Goal: Entertainment & Leisure: Consume media (video, audio)

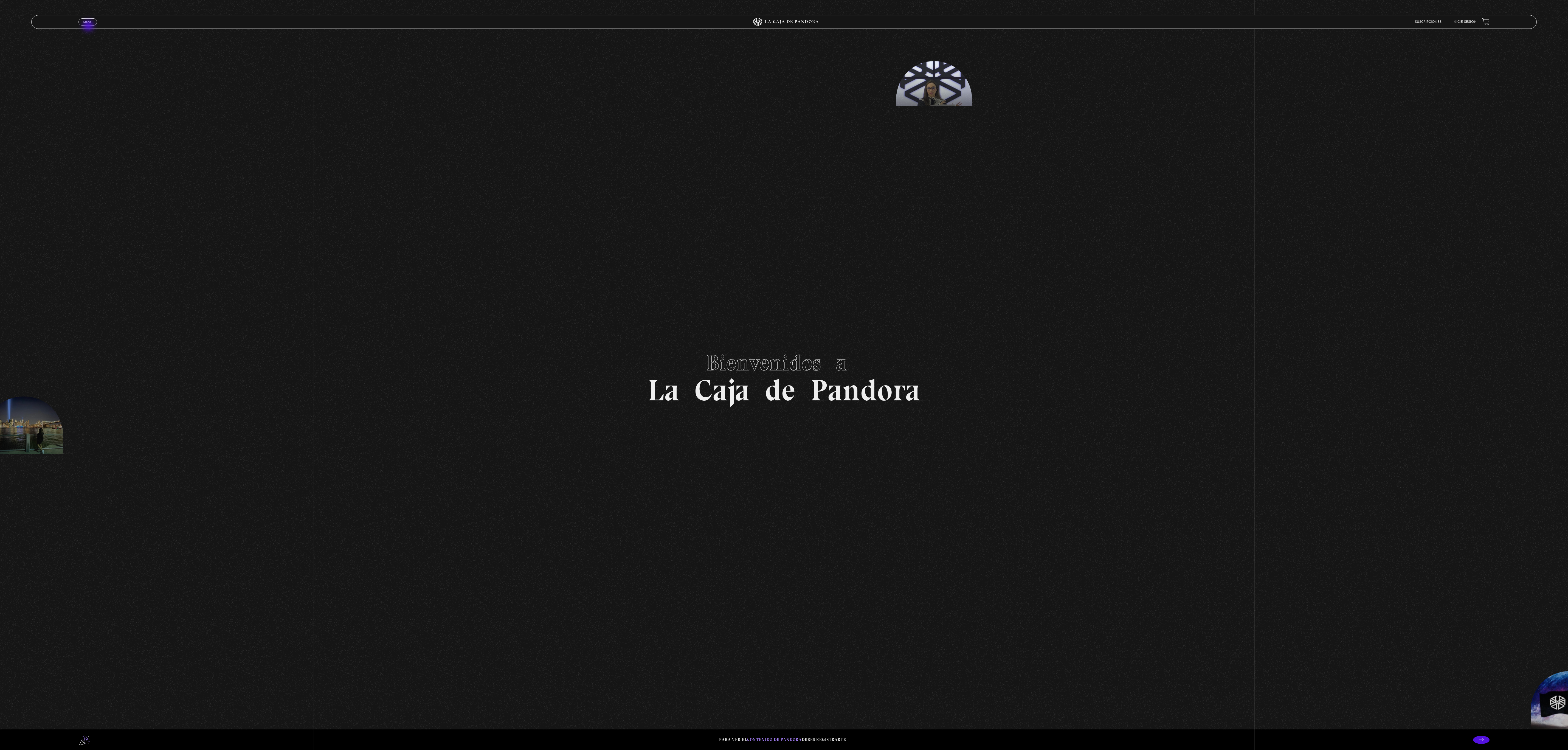
click at [89, 27] on div "Menu Cerrar" at bounding box center [314, 22] width 471 height 13
click at [90, 21] on span "Menu" at bounding box center [88, 22] width 9 height 3
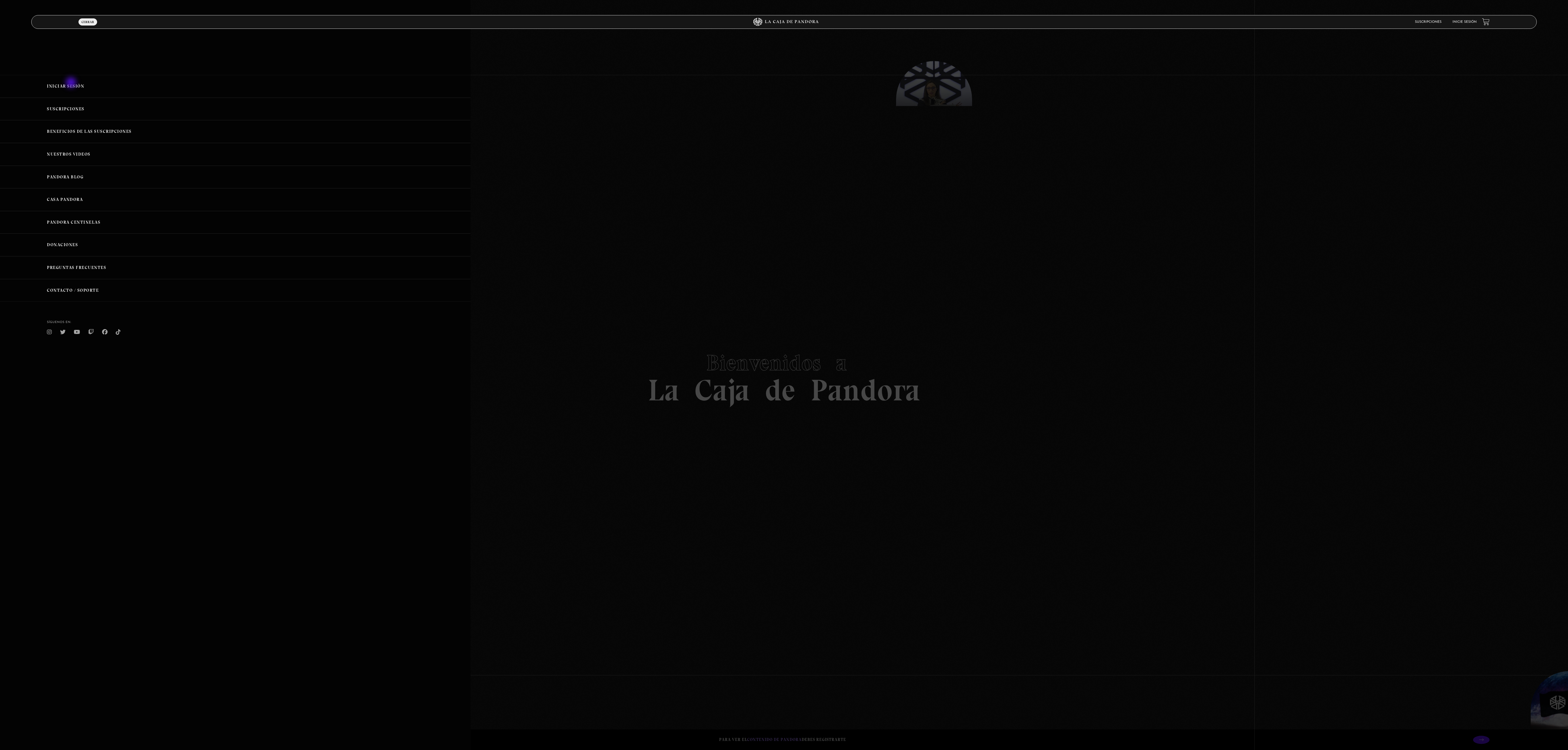
click at [72, 83] on link "Iniciar Sesión" at bounding box center [235, 86] width 471 height 23
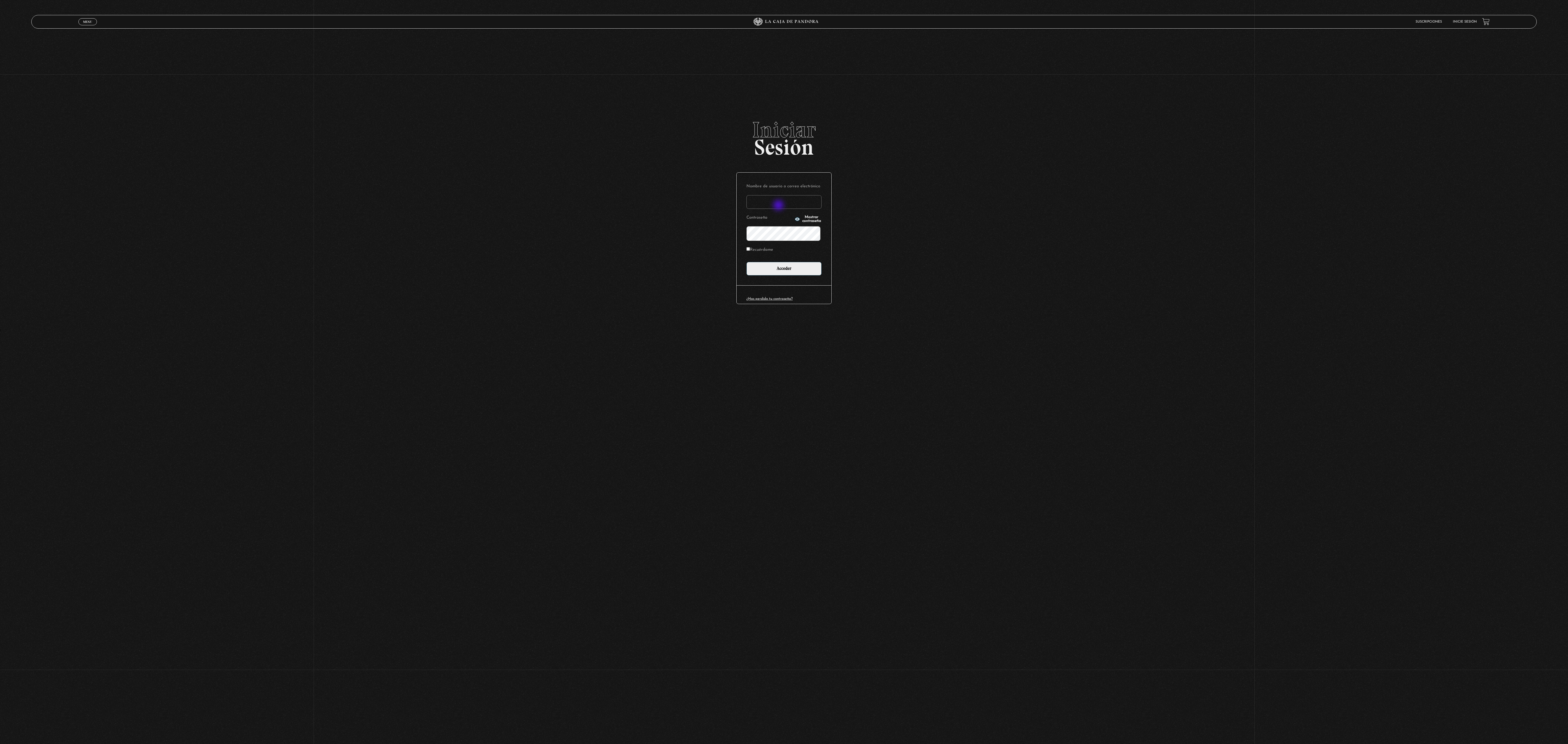
click at [779, 206] on input "Nombre de usuario o correo electrónico" at bounding box center [784, 202] width 75 height 14
type input "DenisseOM"
click at [764, 250] on label "Recuérdame" at bounding box center [760, 250] width 26 height 9
click at [750, 250] on input "Recuérdame" at bounding box center [748, 249] width 3 height 3
checkbox input "true"
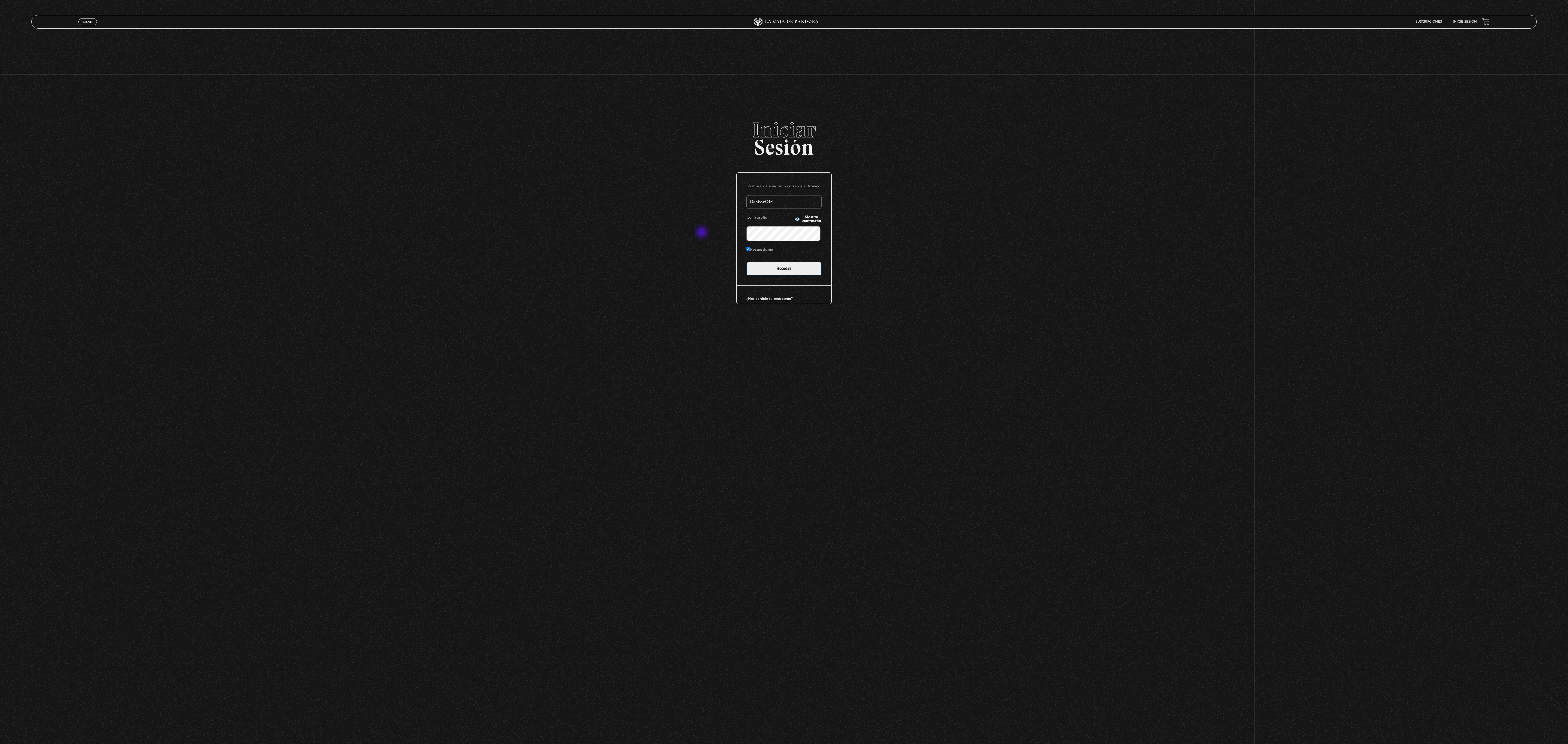
click at [747, 262] on input "Acceder" at bounding box center [784, 268] width 75 height 14
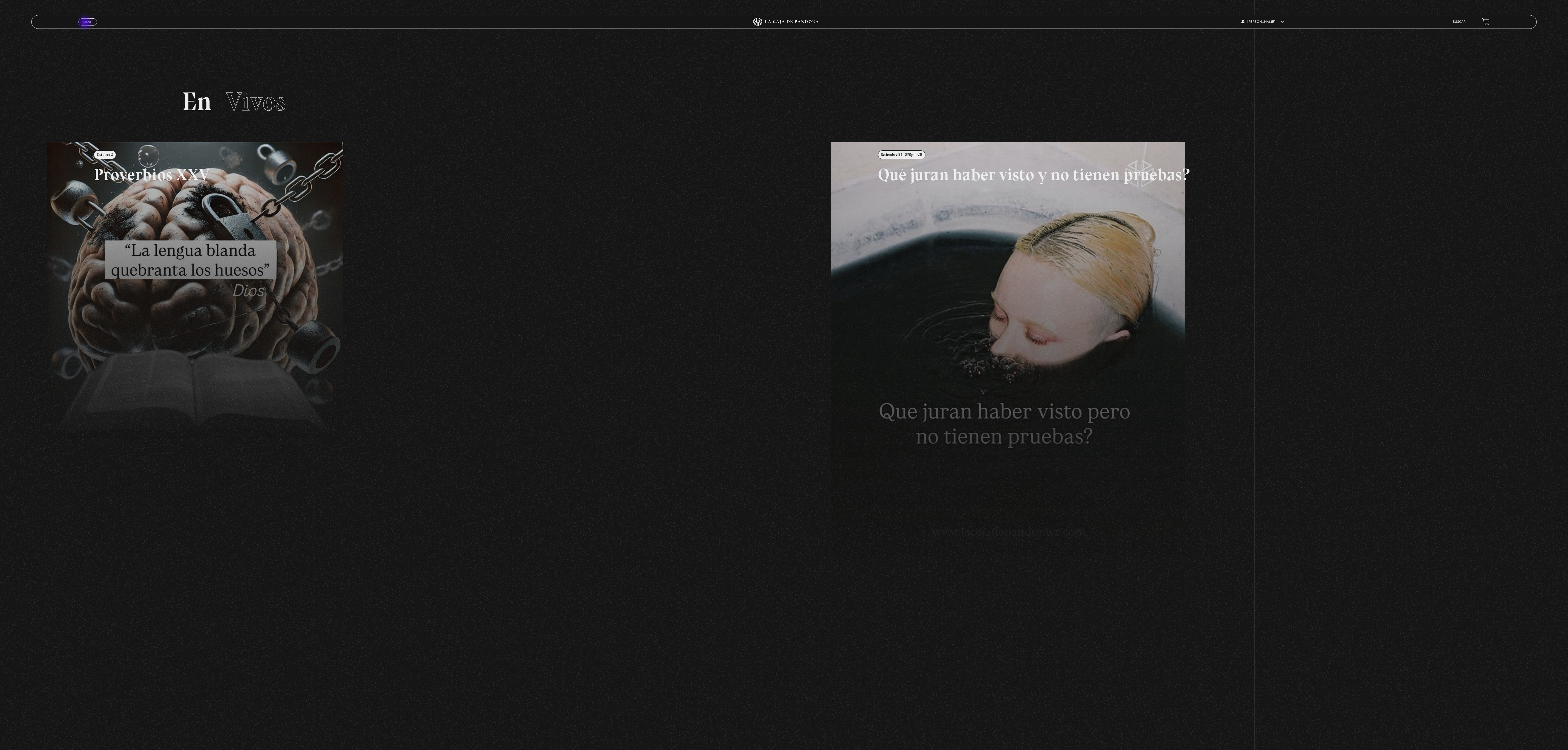
click at [86, 23] on span "Menu" at bounding box center [88, 22] width 9 height 3
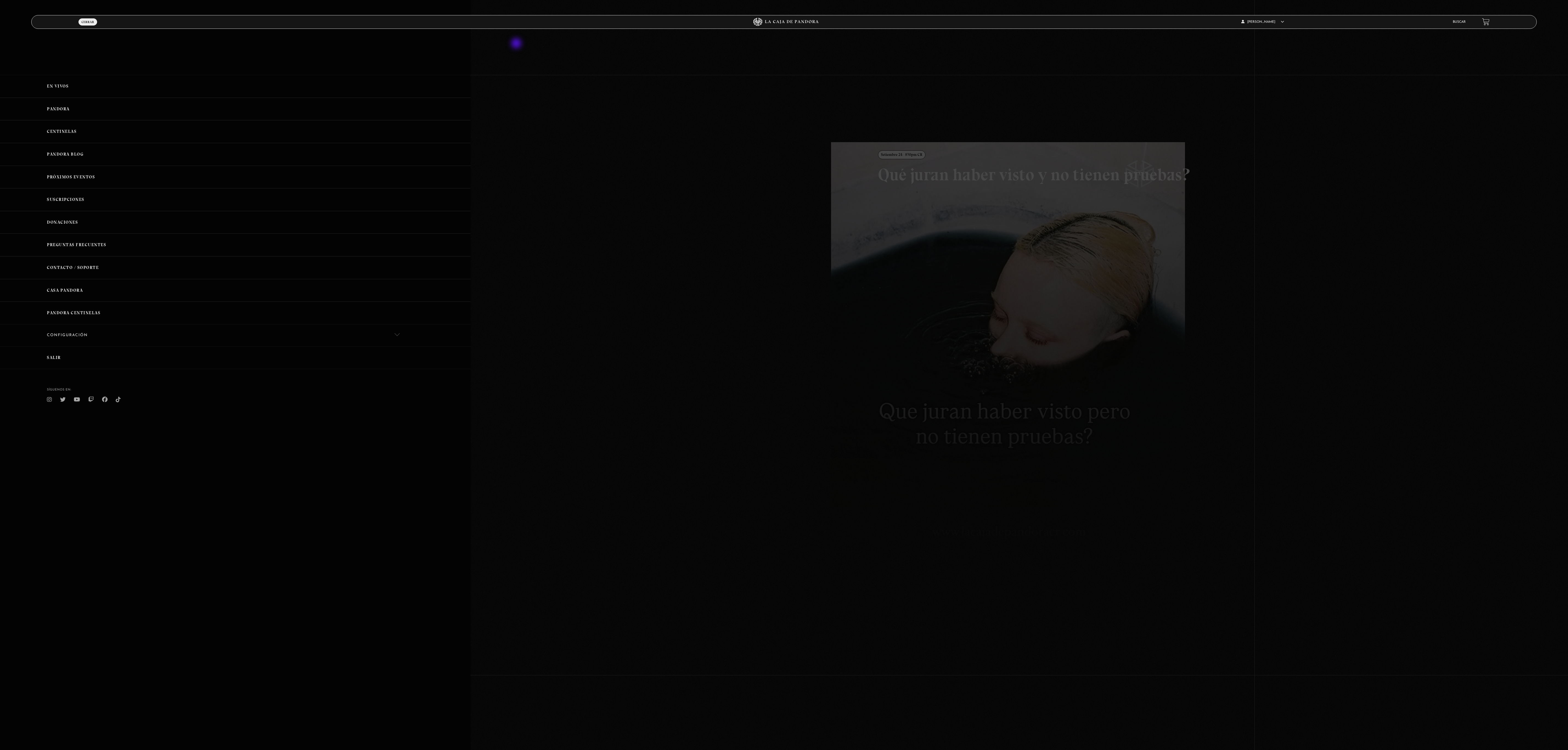
click at [517, 43] on div at bounding box center [784, 375] width 1568 height 750
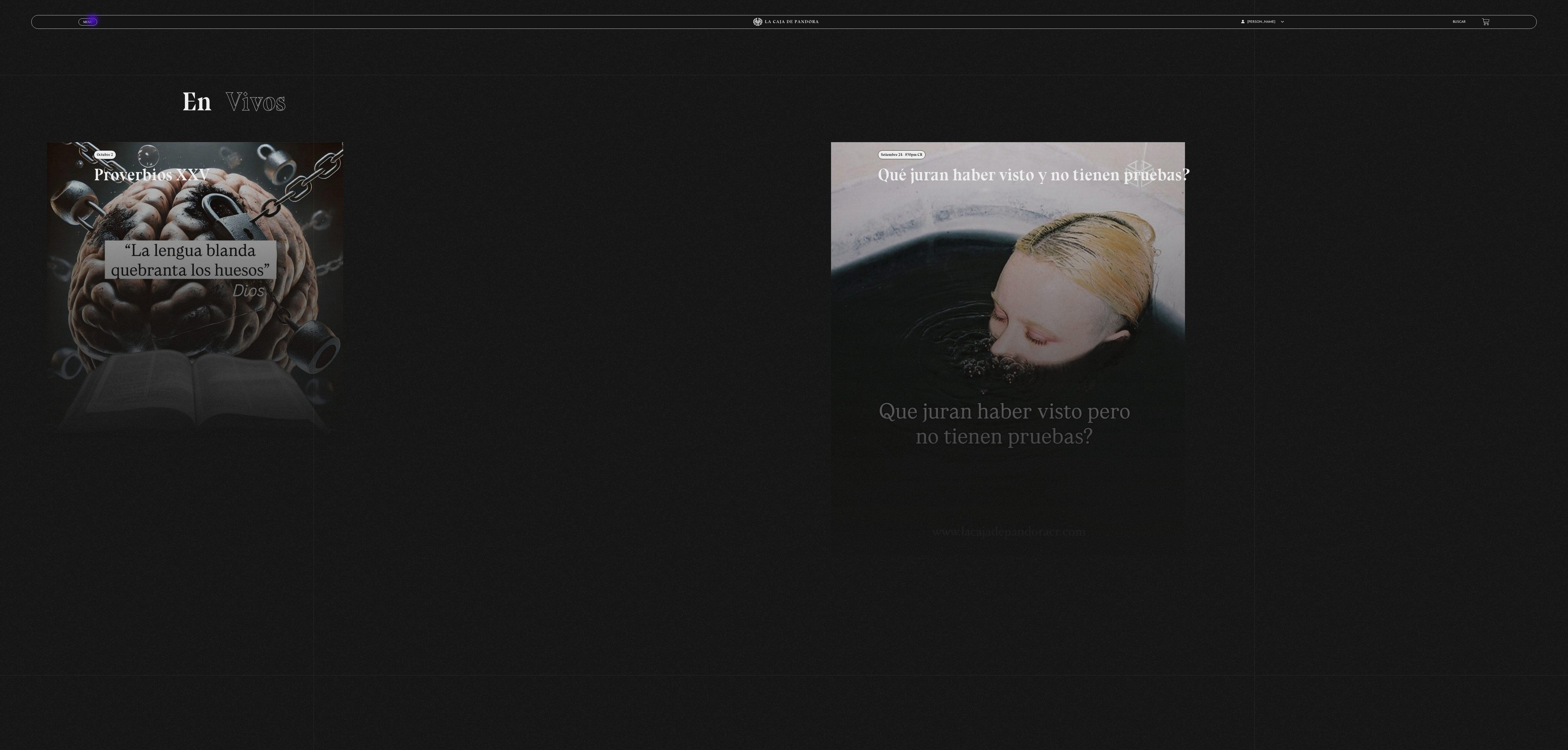
click at [92, 21] on span "Menu" at bounding box center [88, 22] width 9 height 3
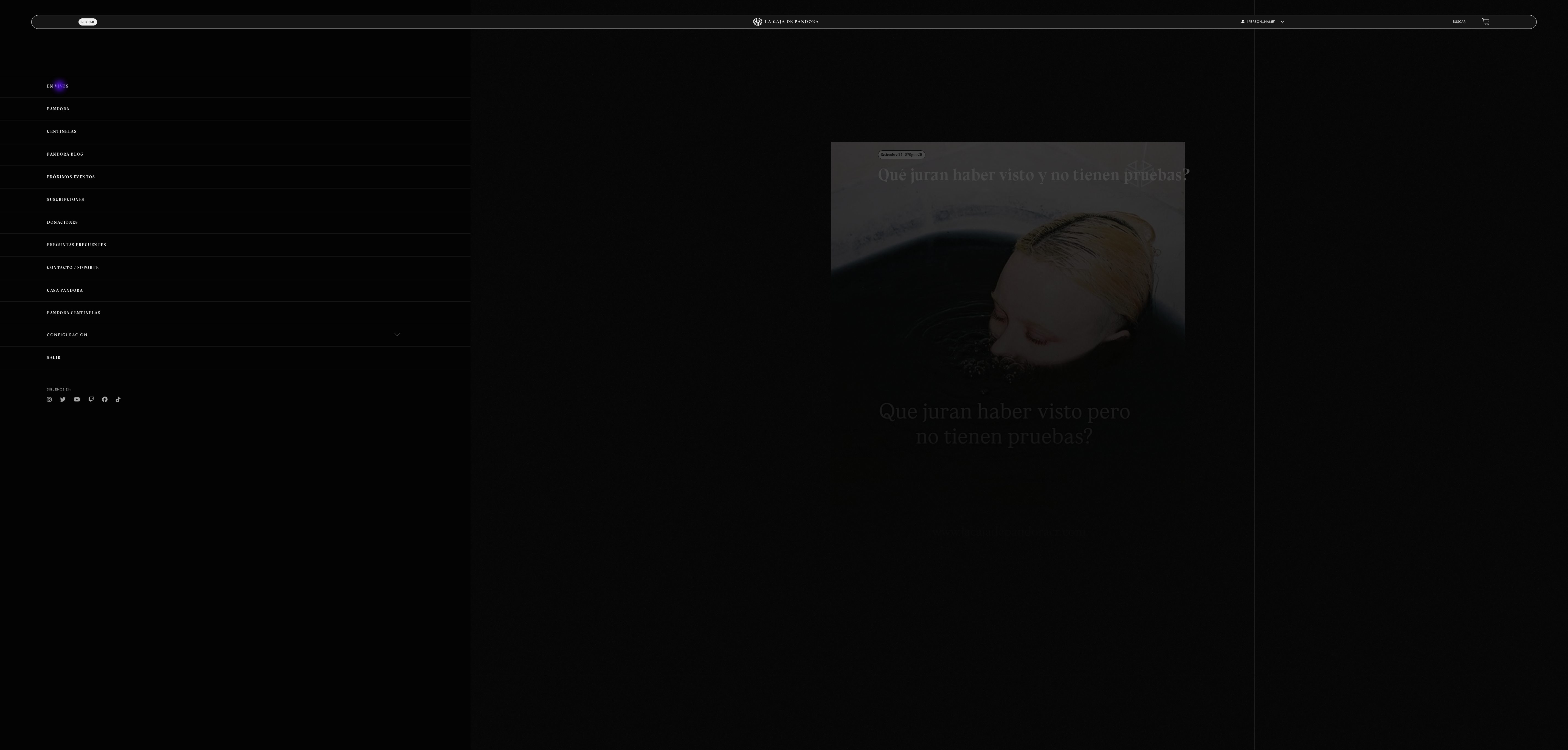
click at [60, 86] on link "En vivos" at bounding box center [235, 86] width 471 height 23
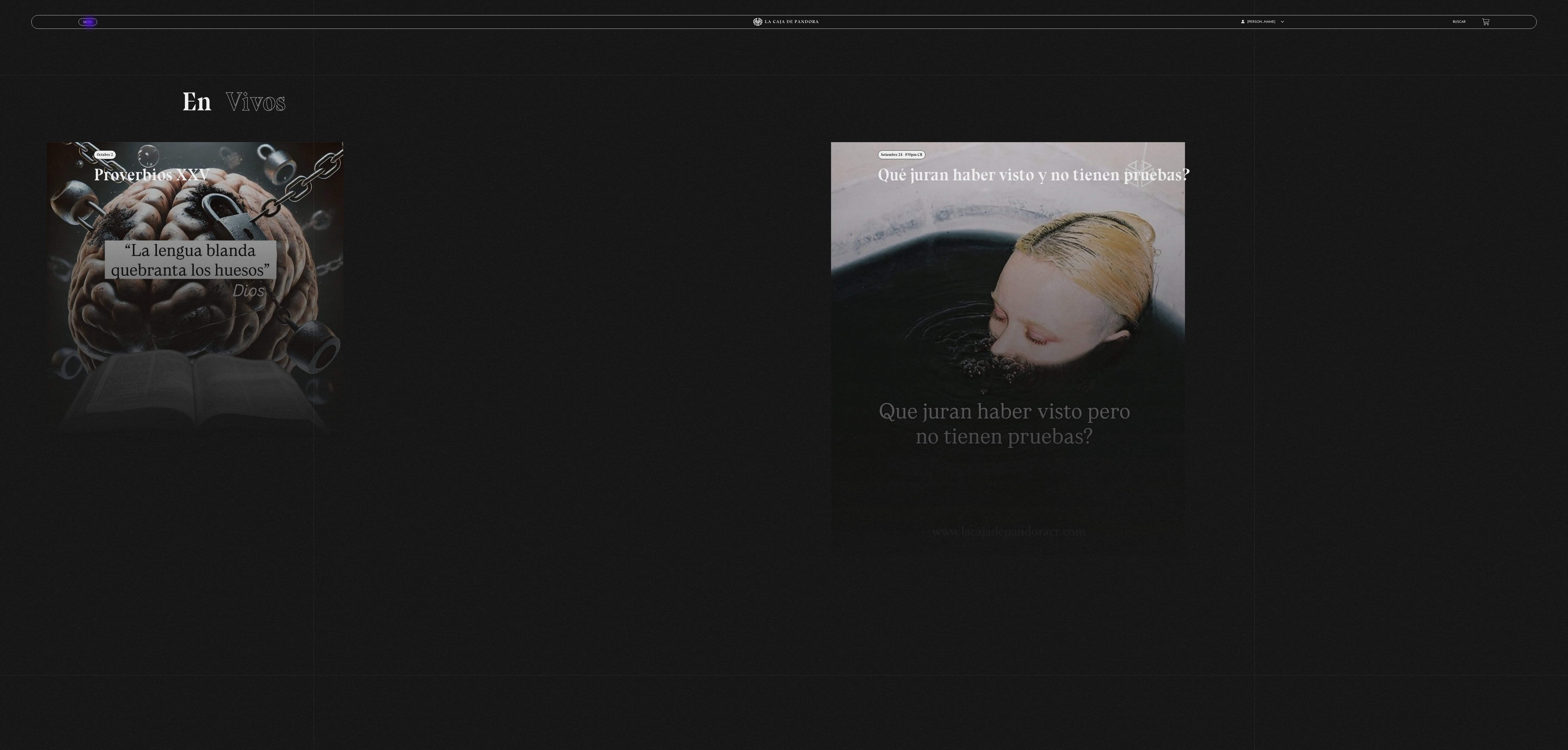
click at [90, 23] on span "Menu" at bounding box center [88, 22] width 9 height 3
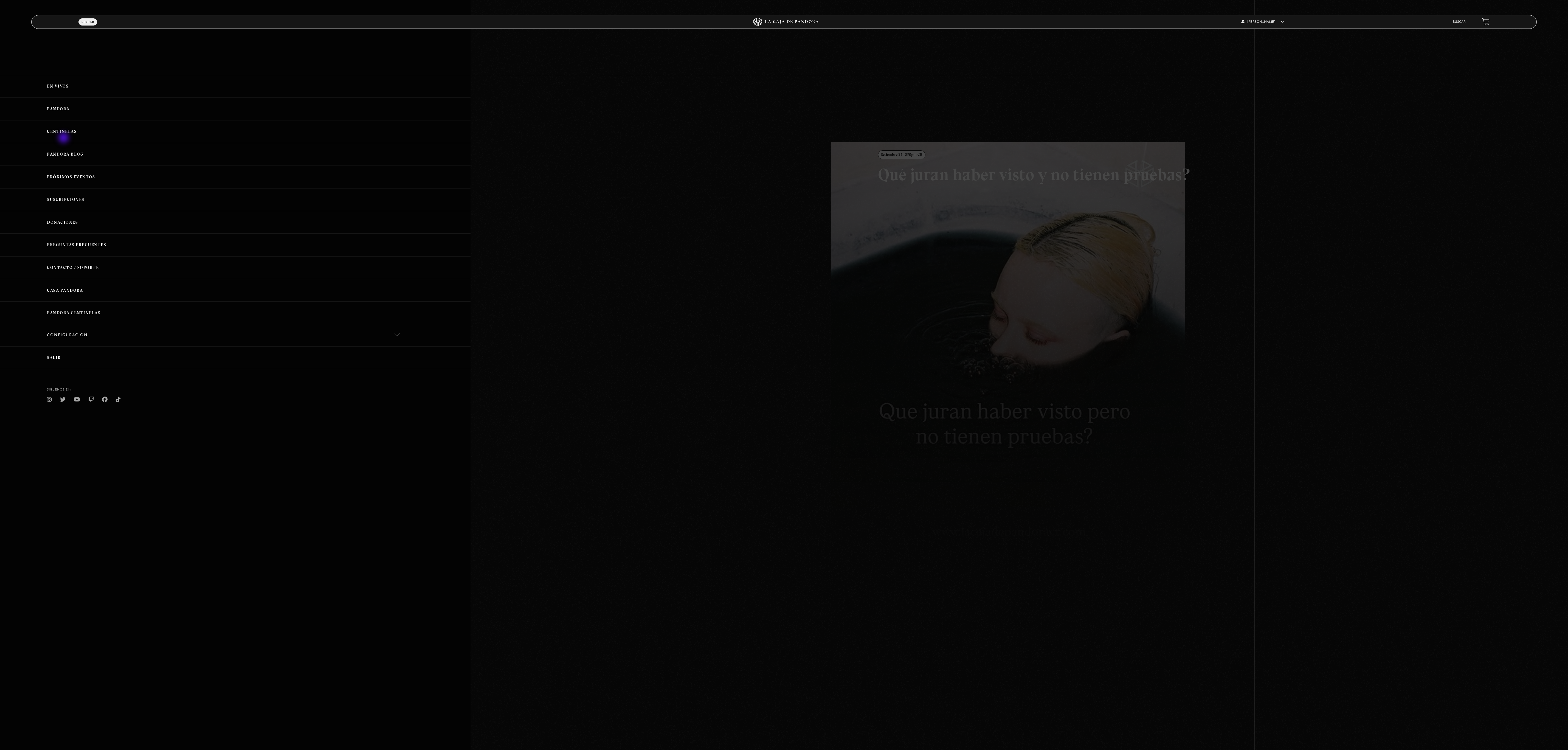
click at [64, 138] on link "Centinelas" at bounding box center [235, 132] width 471 height 23
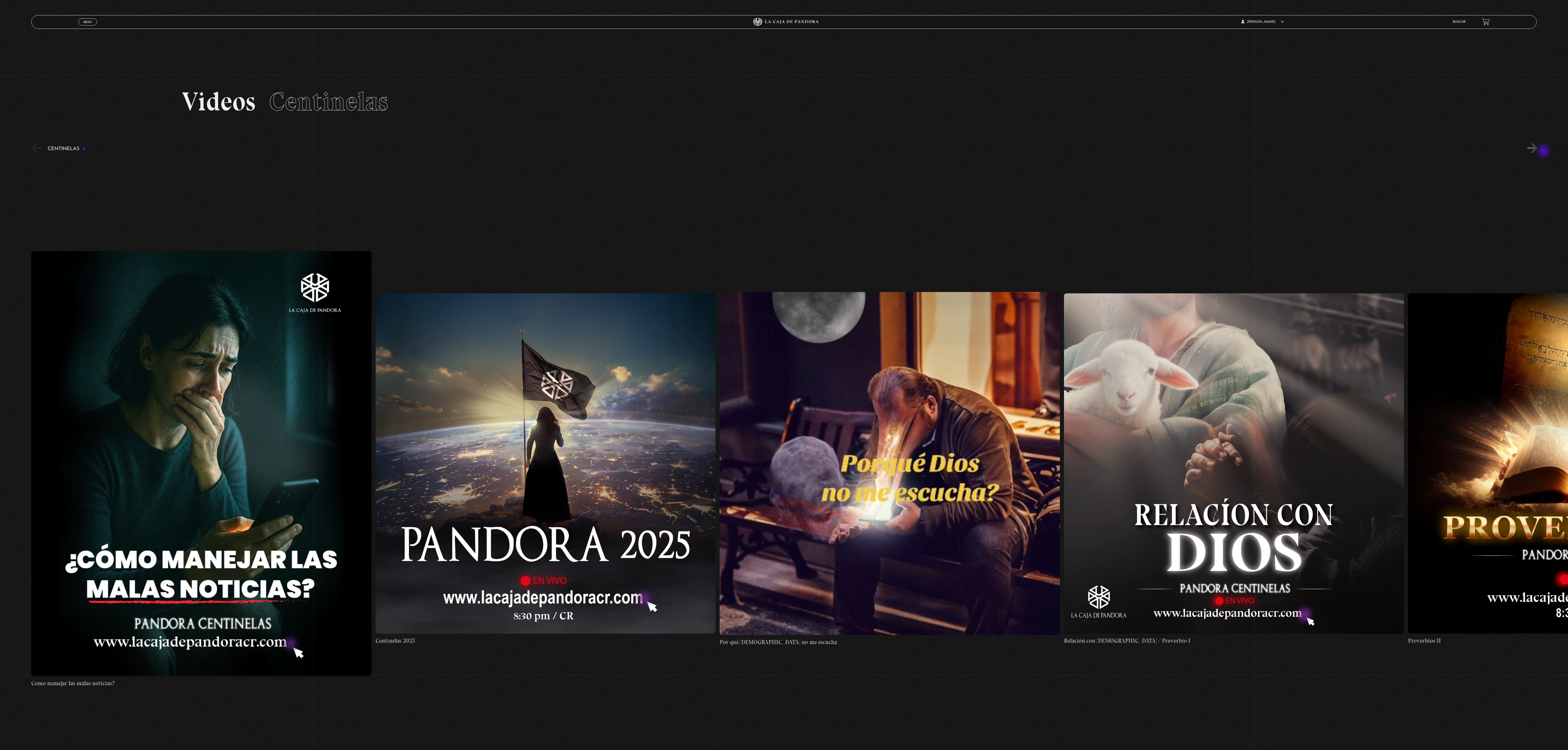
click at [1537, 152] on button "»" at bounding box center [1532, 148] width 9 height 9
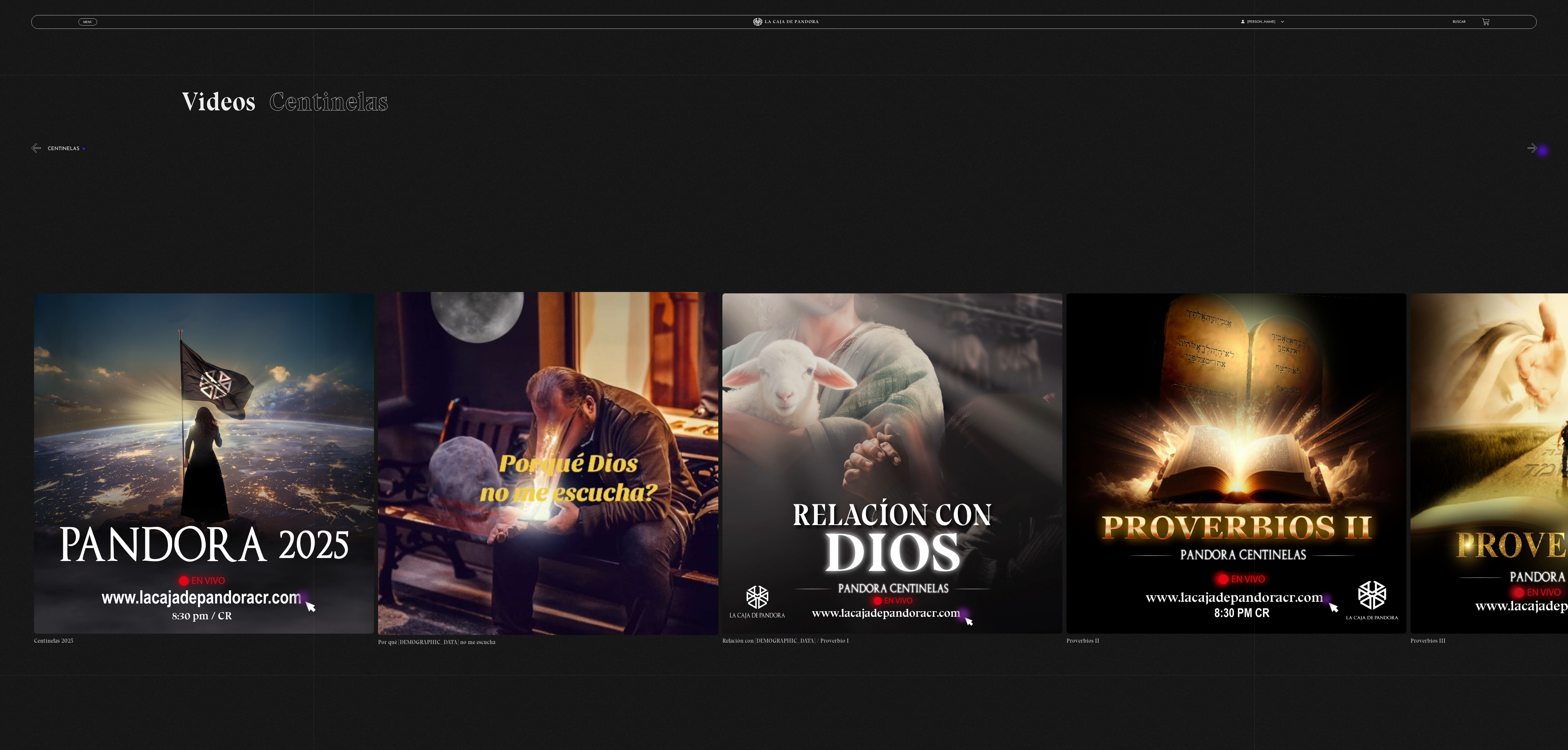
click at [1537, 152] on button "»" at bounding box center [1532, 148] width 9 height 9
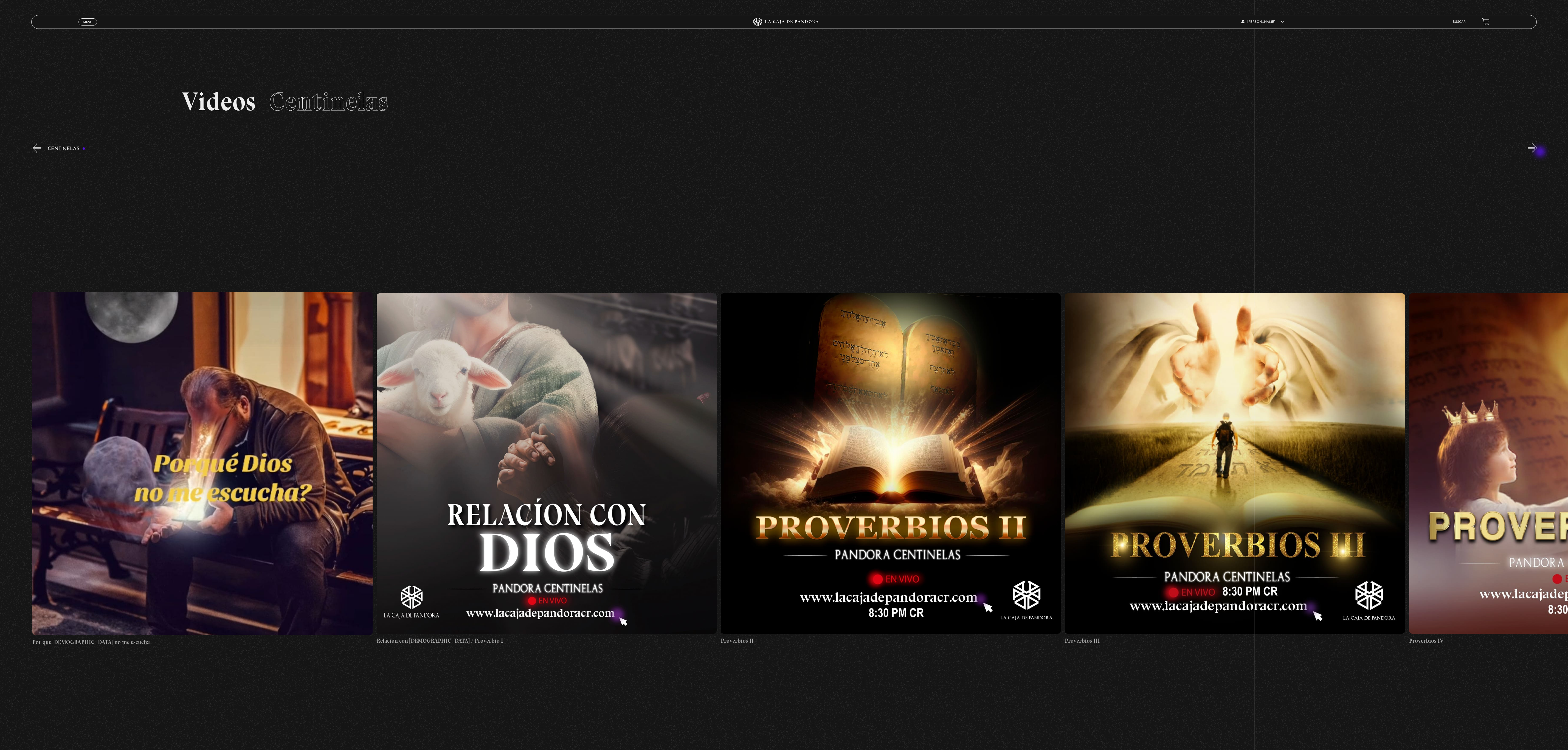
click at [1537, 152] on button "»" at bounding box center [1532, 148] width 9 height 9
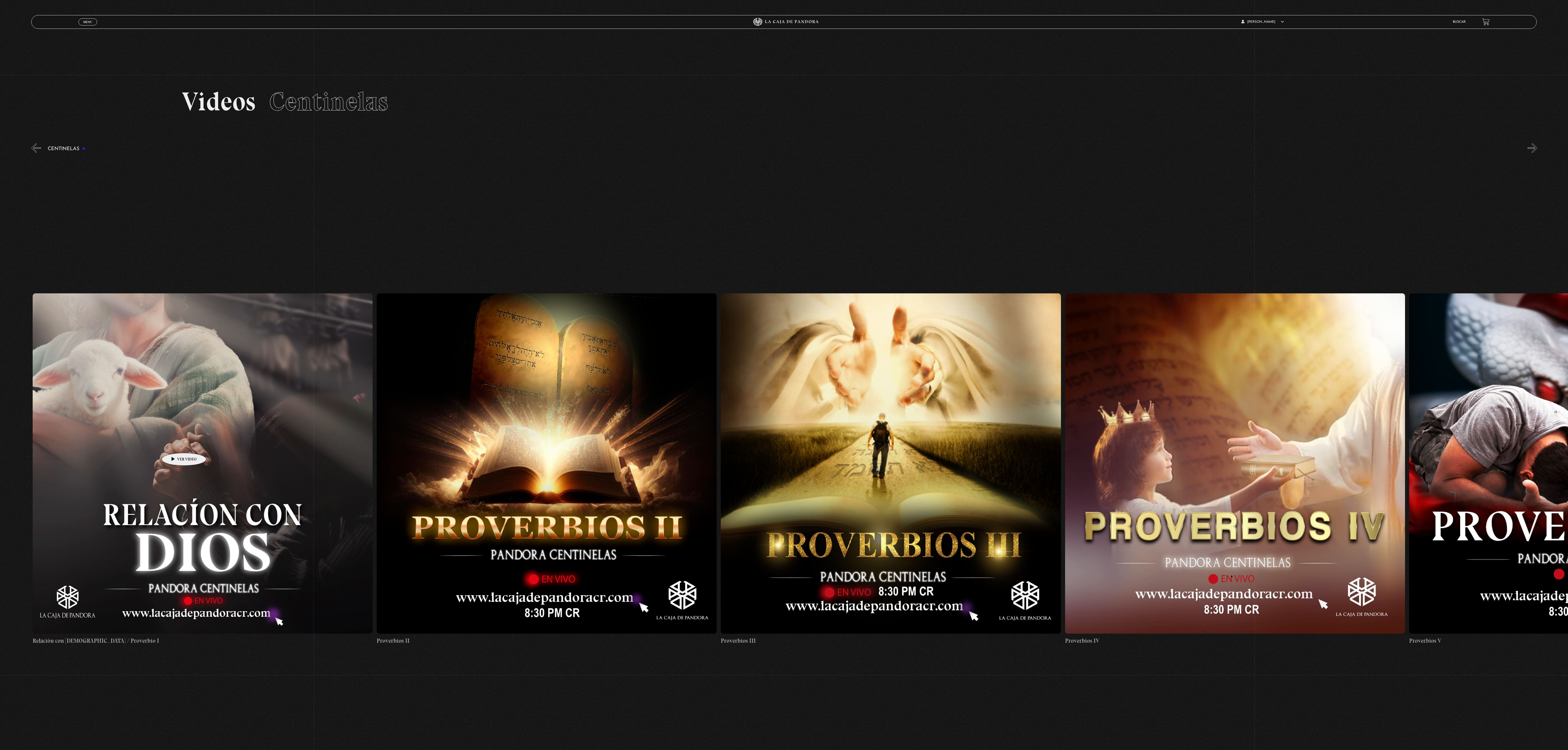
scroll to position [0, 1032]
click at [1537, 150] on button "»" at bounding box center [1532, 148] width 9 height 9
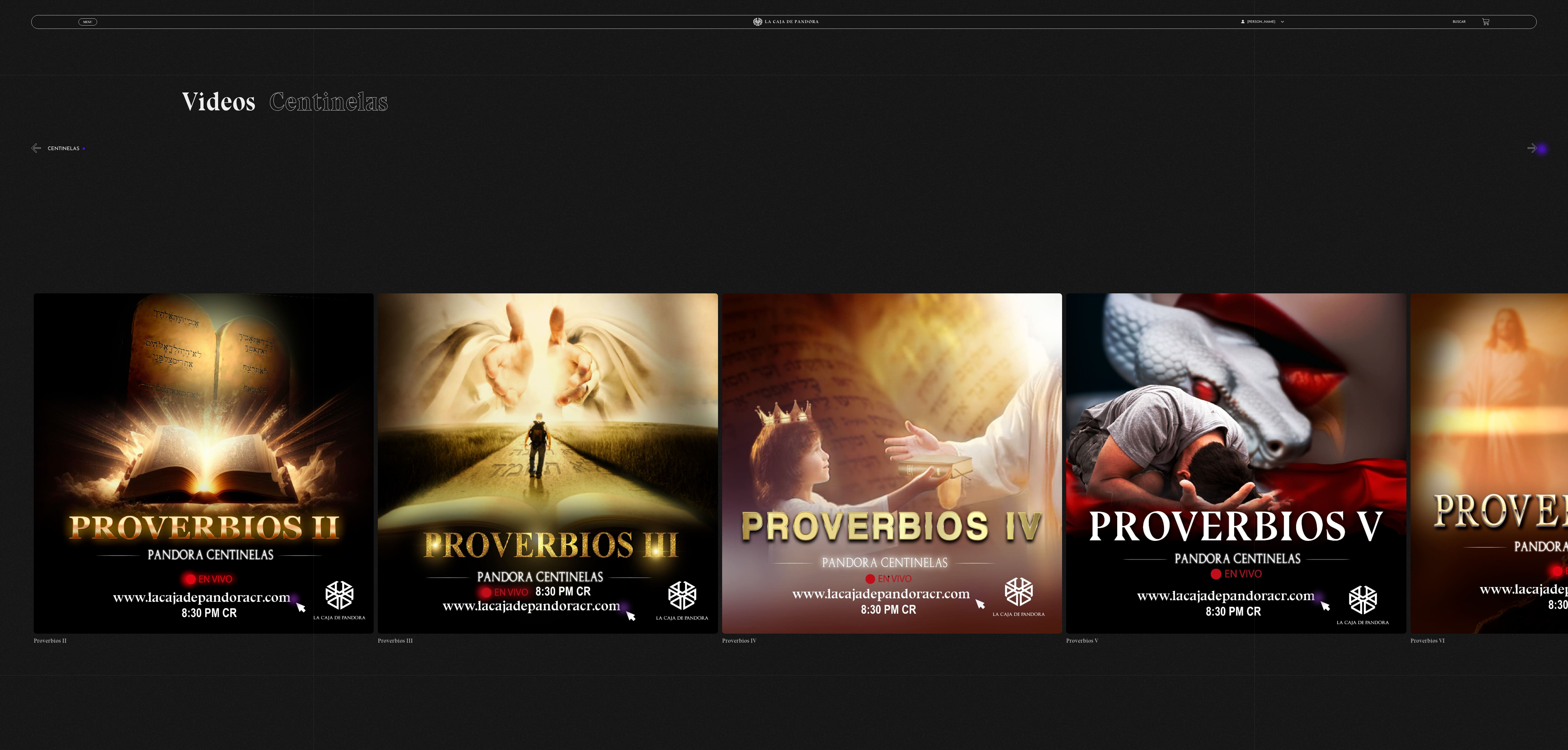
click at [1537, 150] on button "»" at bounding box center [1532, 148] width 9 height 9
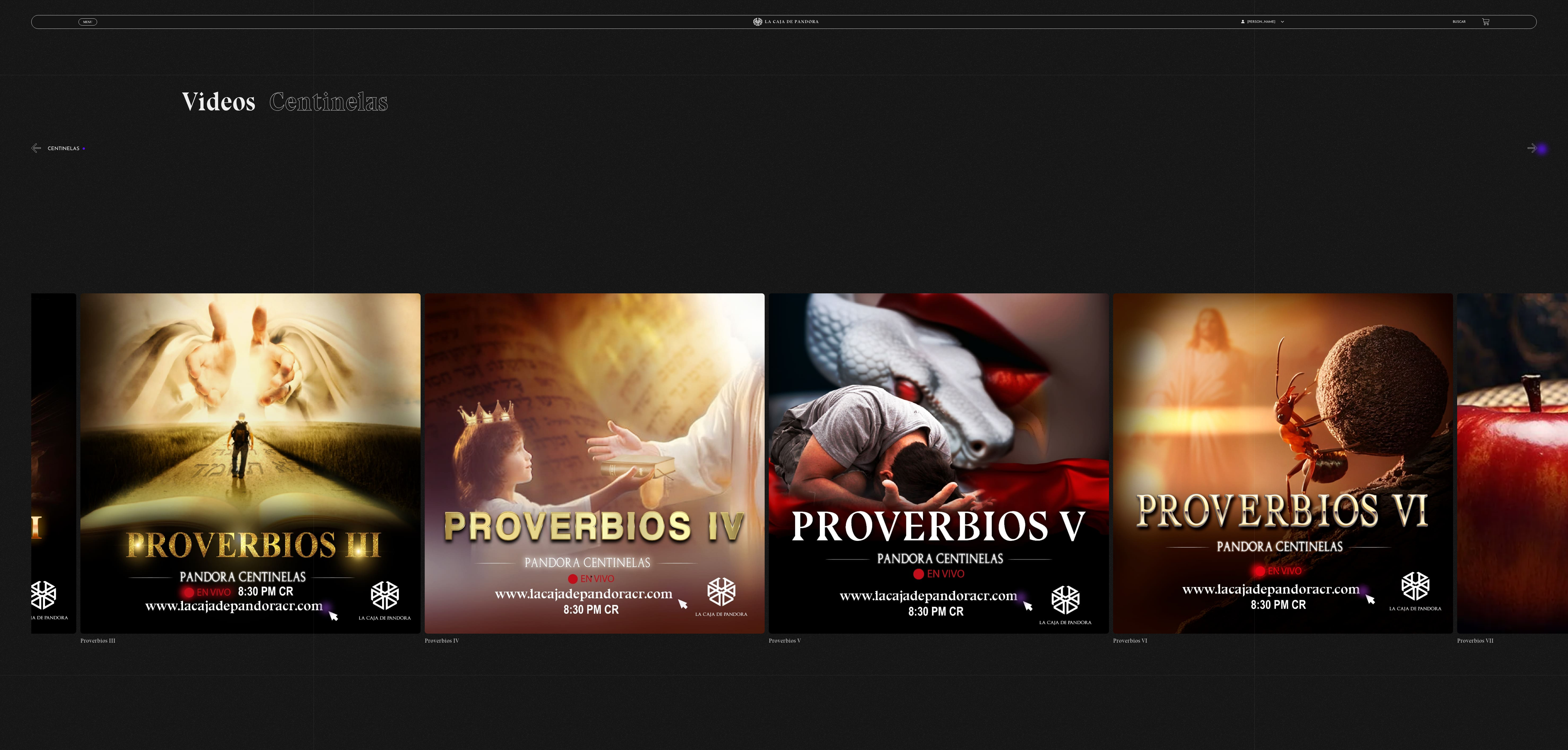
click at [1537, 150] on button "»" at bounding box center [1532, 148] width 9 height 9
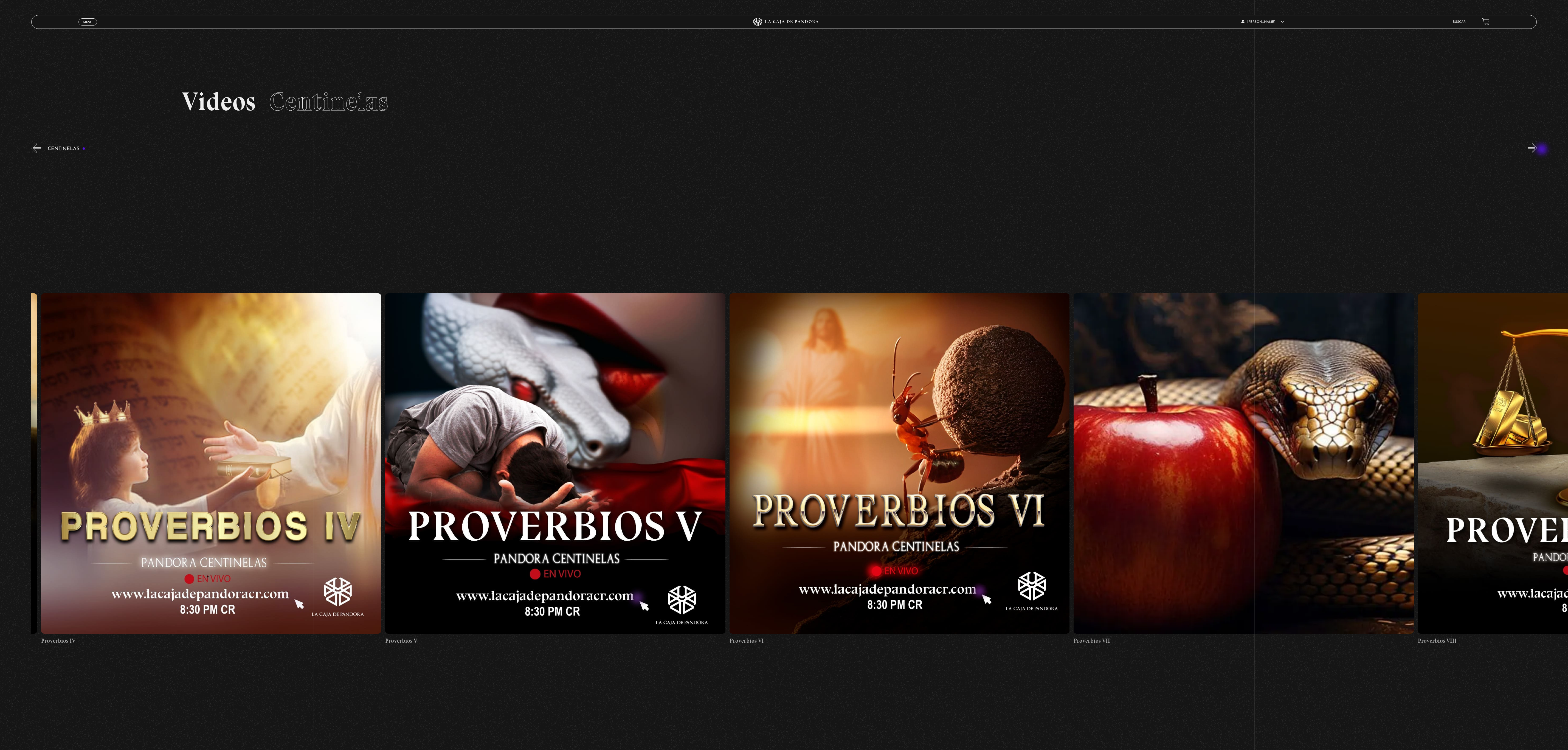
click at [1537, 150] on button "»" at bounding box center [1532, 148] width 9 height 9
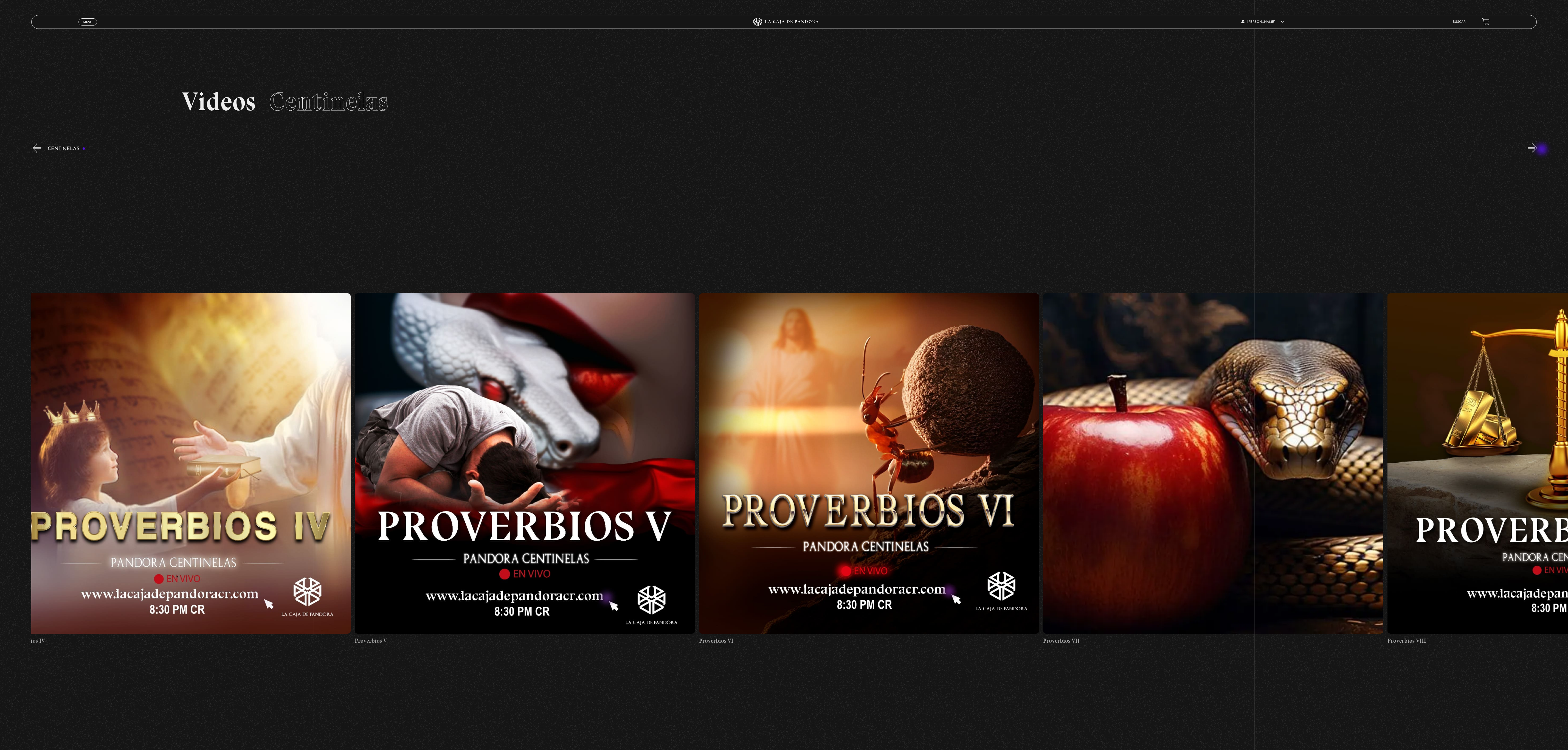
scroll to position [0, 2409]
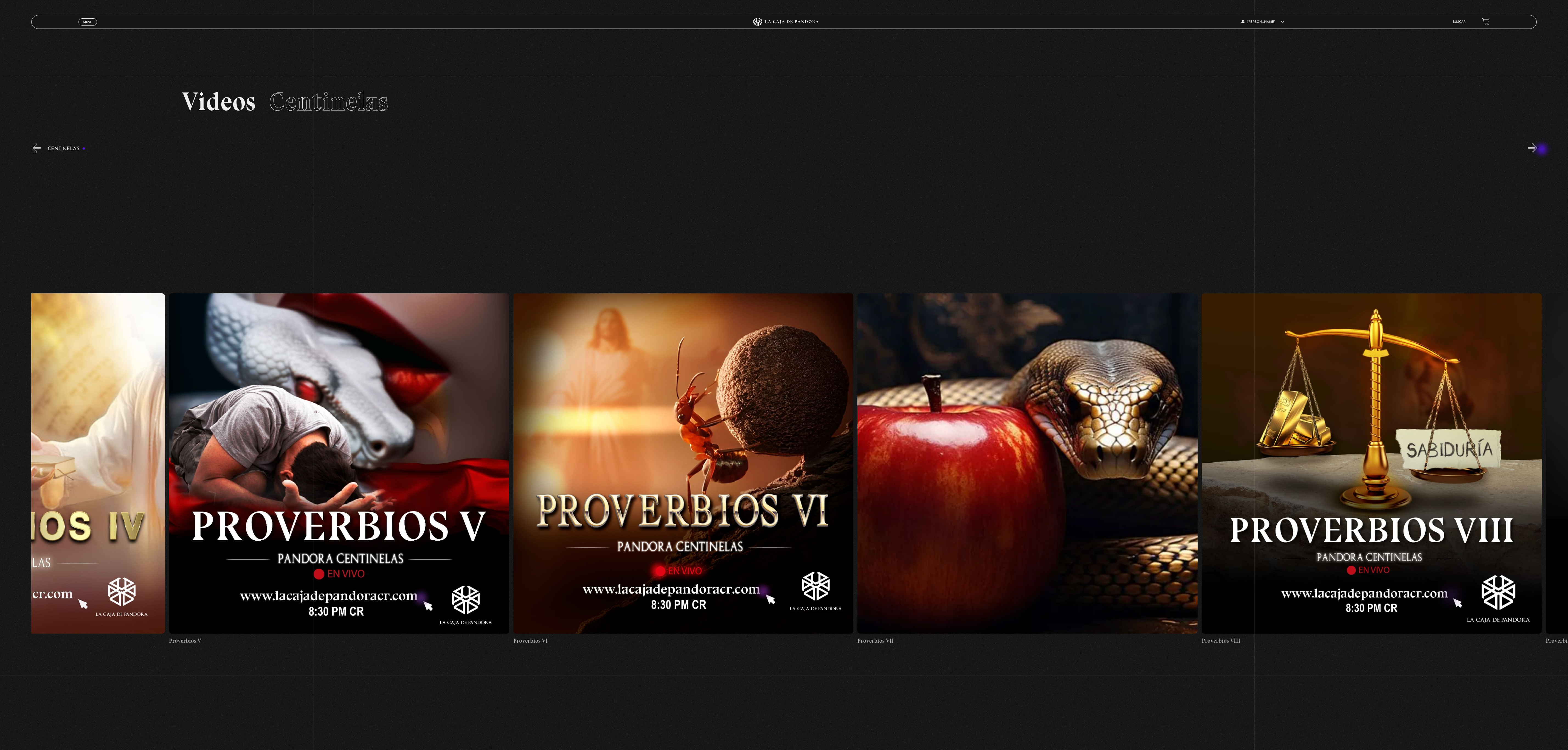
click at [1537, 150] on button "»" at bounding box center [1532, 148] width 9 height 9
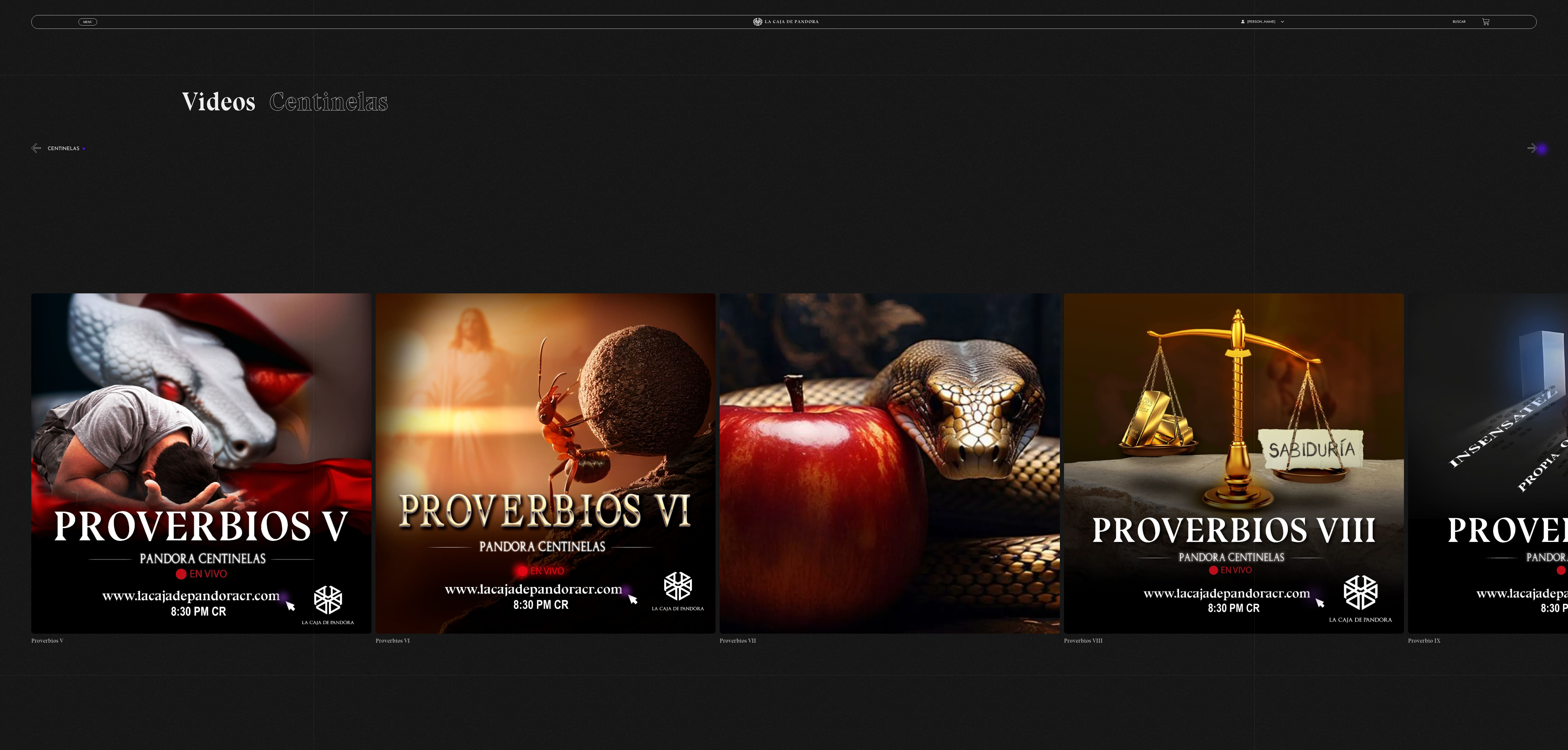
click at [1537, 150] on button "»" at bounding box center [1532, 148] width 9 height 9
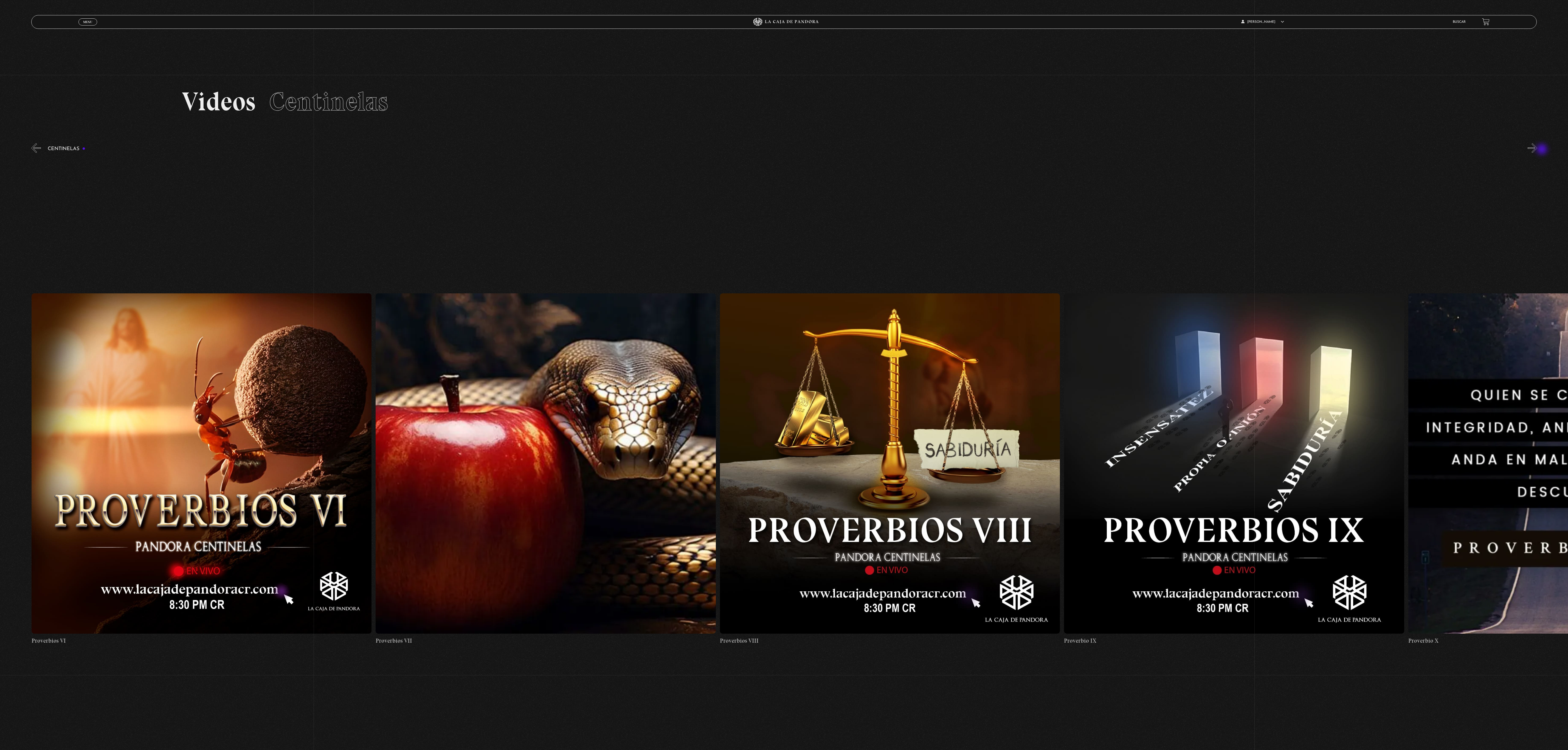
click at [1537, 150] on button "»" at bounding box center [1532, 148] width 9 height 9
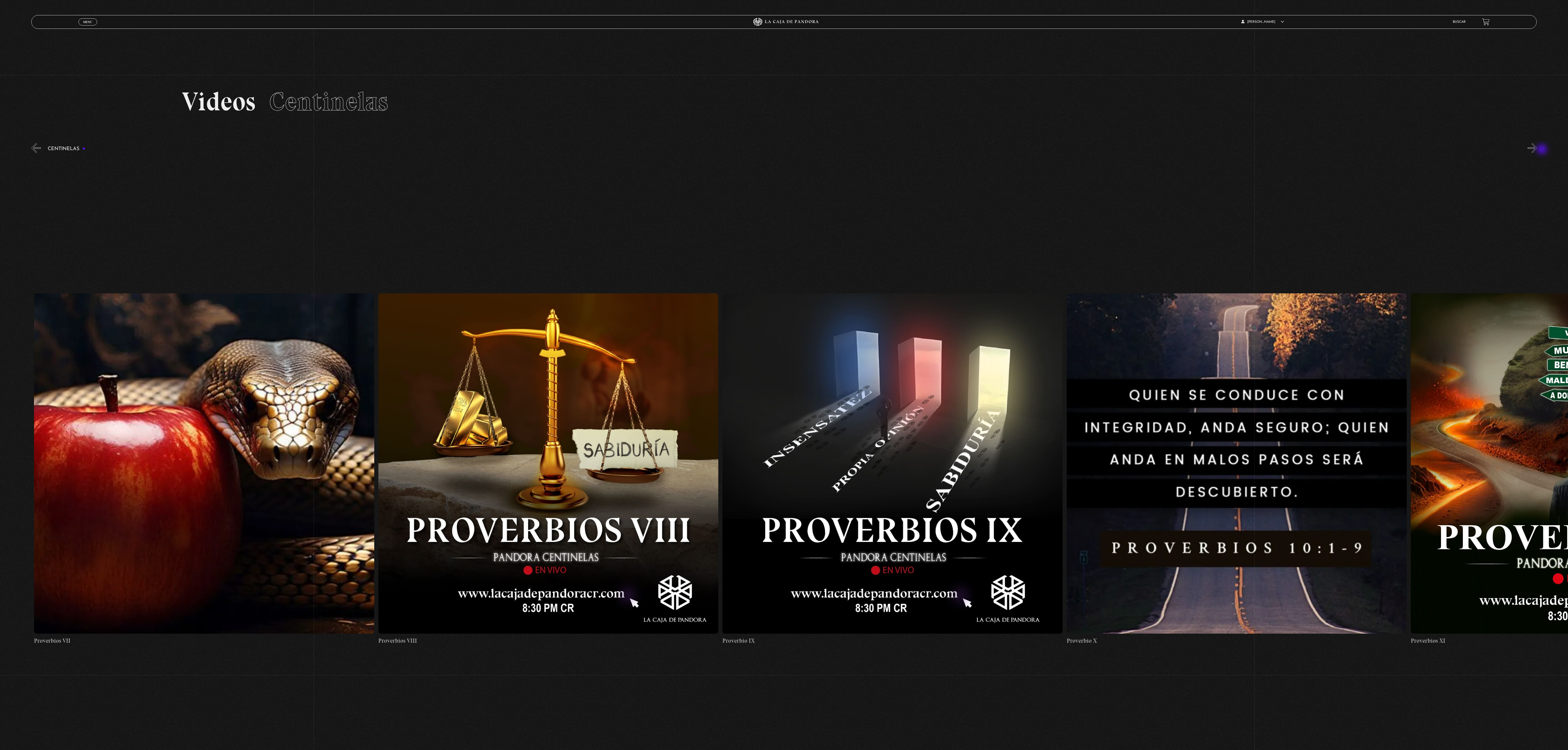
click at [1537, 150] on button "»" at bounding box center [1532, 148] width 9 height 9
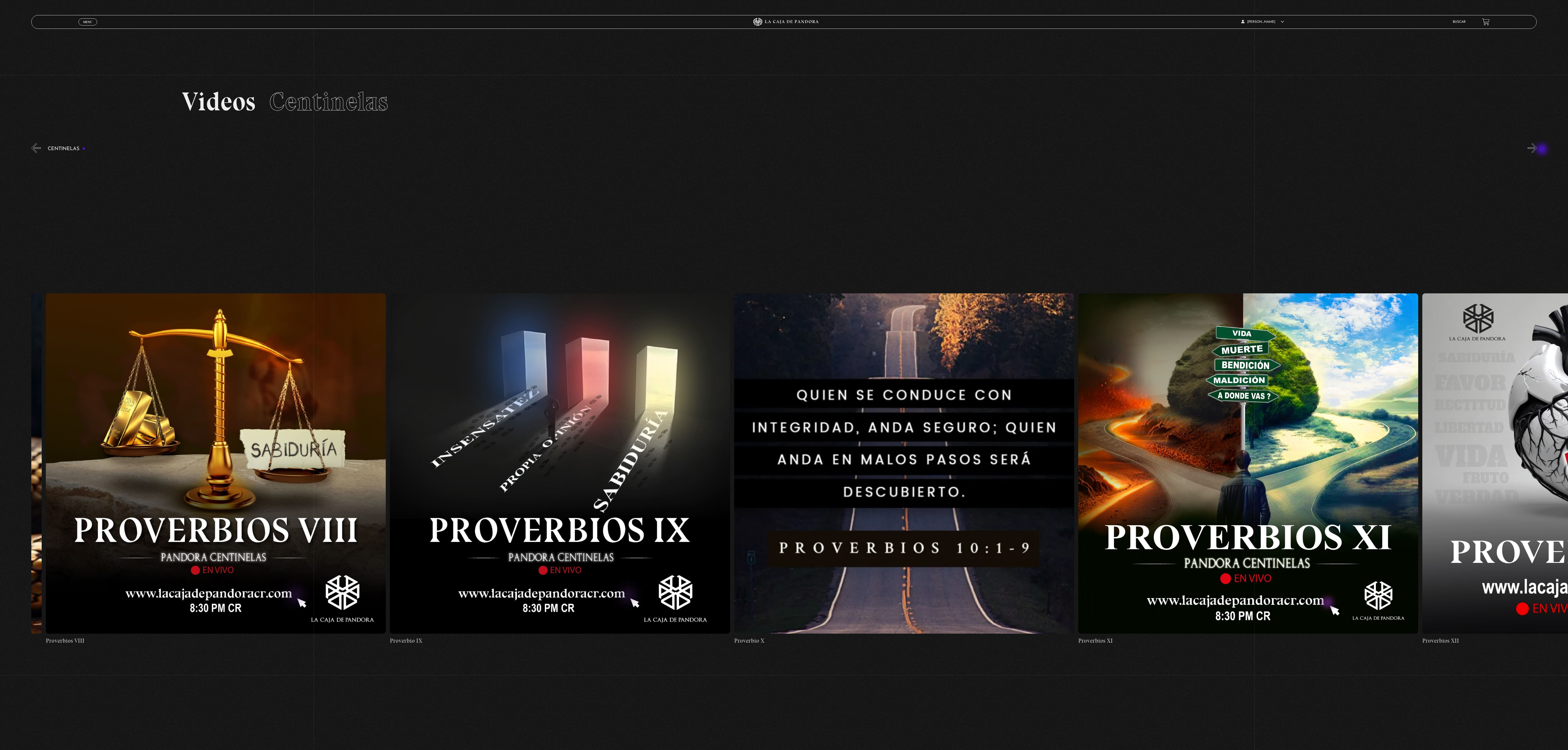
click at [1537, 150] on button "»" at bounding box center [1532, 148] width 9 height 9
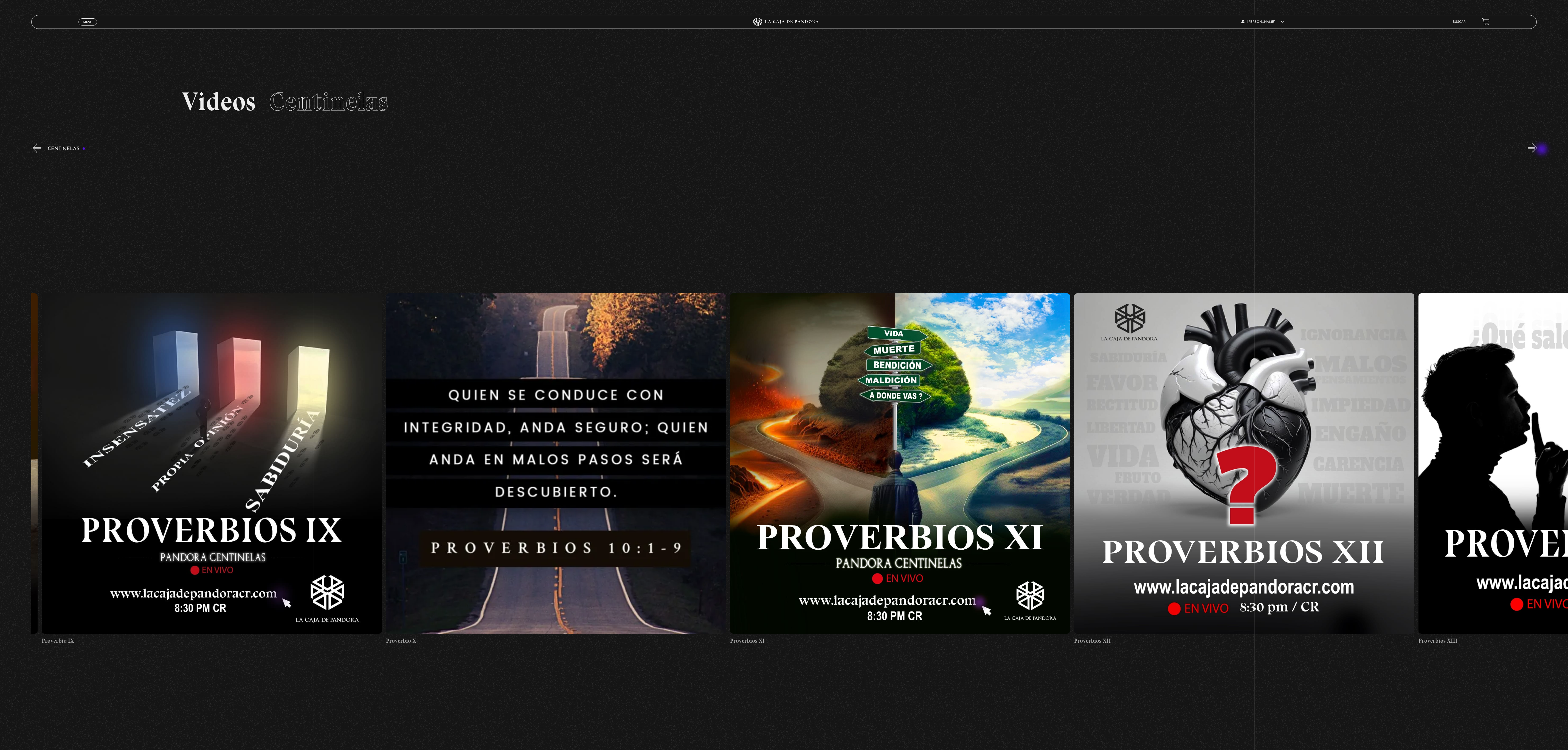
click at [1537, 150] on button "»" at bounding box center [1532, 148] width 9 height 9
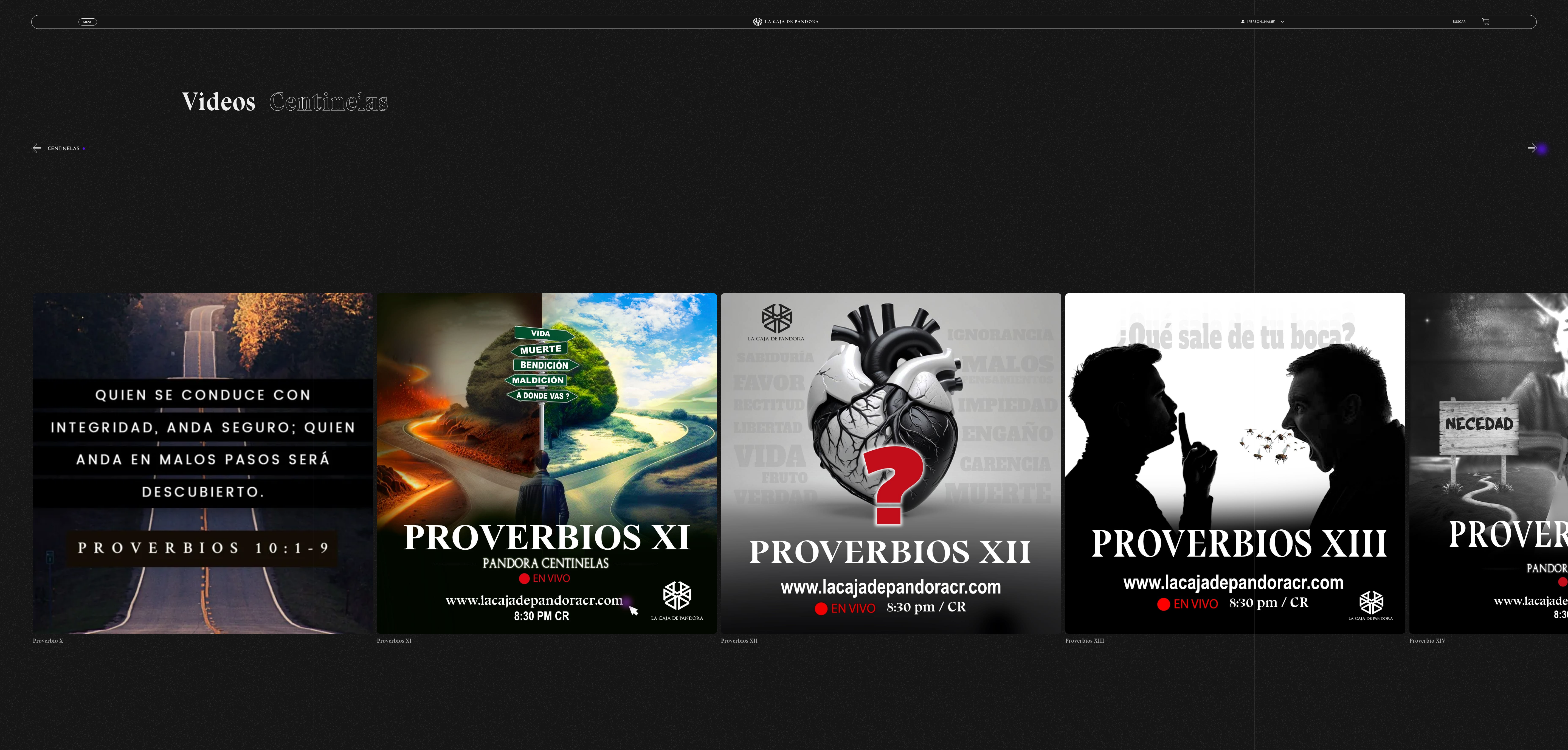
click at [1537, 150] on button "»" at bounding box center [1532, 148] width 9 height 9
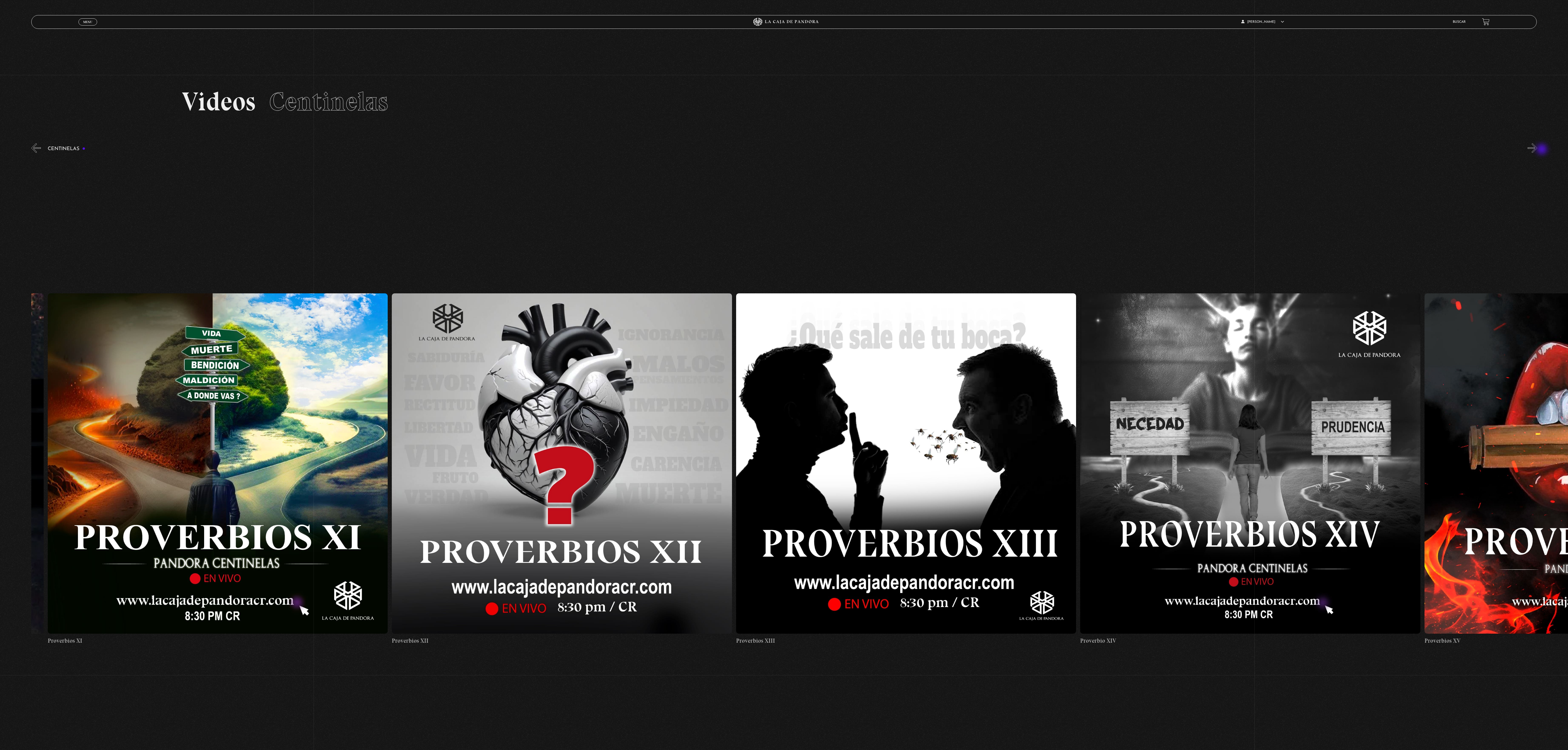
click at [1537, 150] on button "»" at bounding box center [1532, 148] width 9 height 9
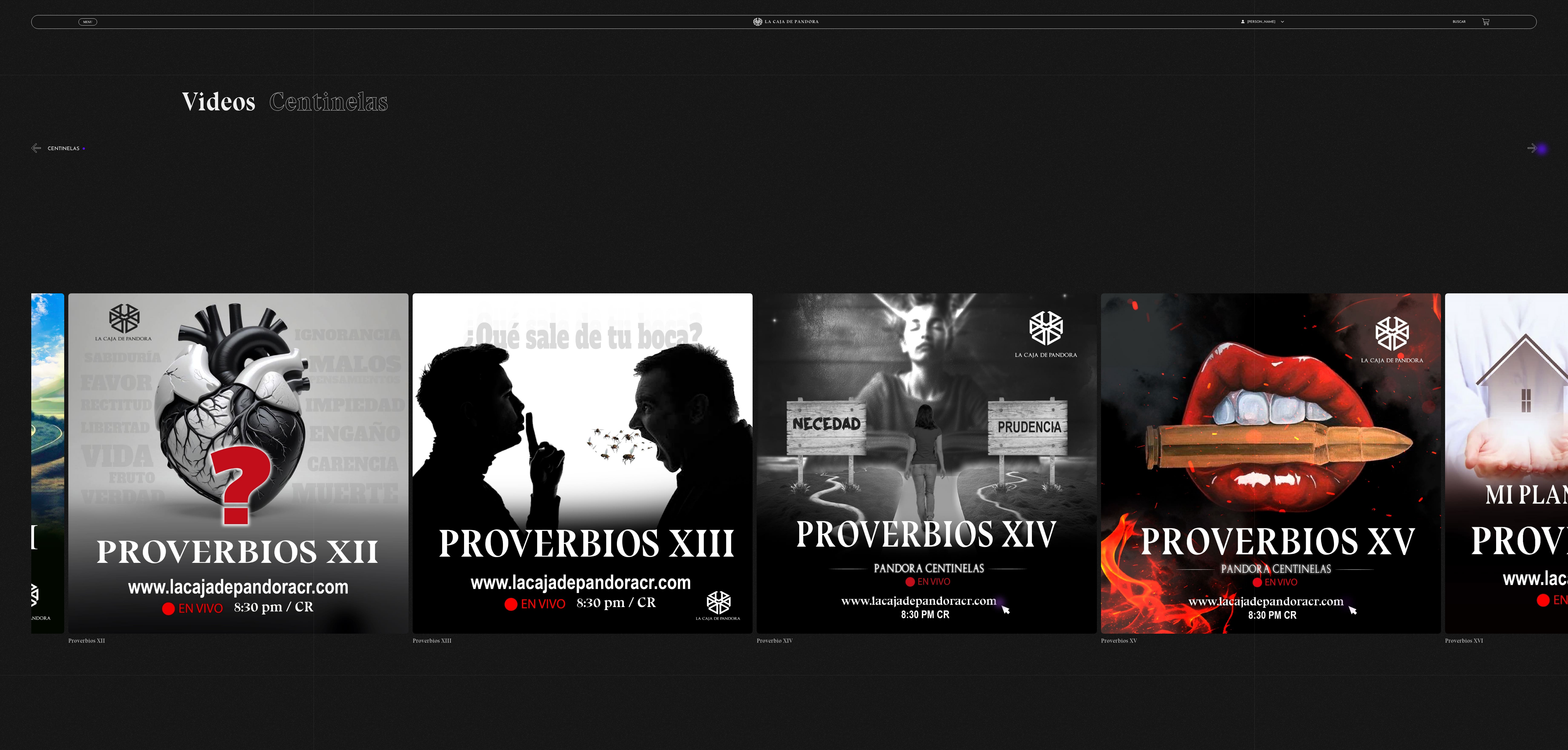
click at [1537, 150] on button "»" at bounding box center [1532, 148] width 9 height 9
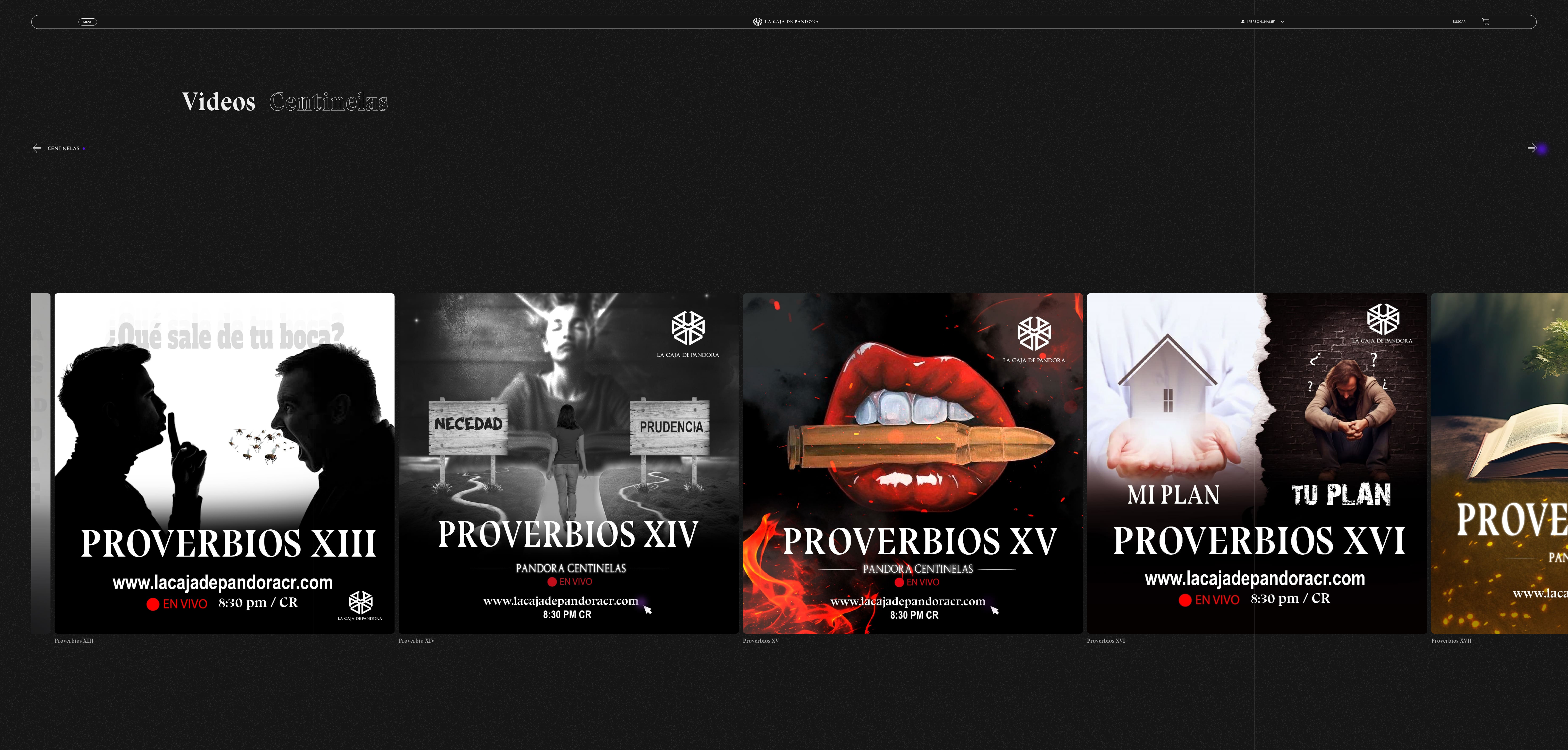
click at [1537, 150] on button "»" at bounding box center [1532, 148] width 9 height 9
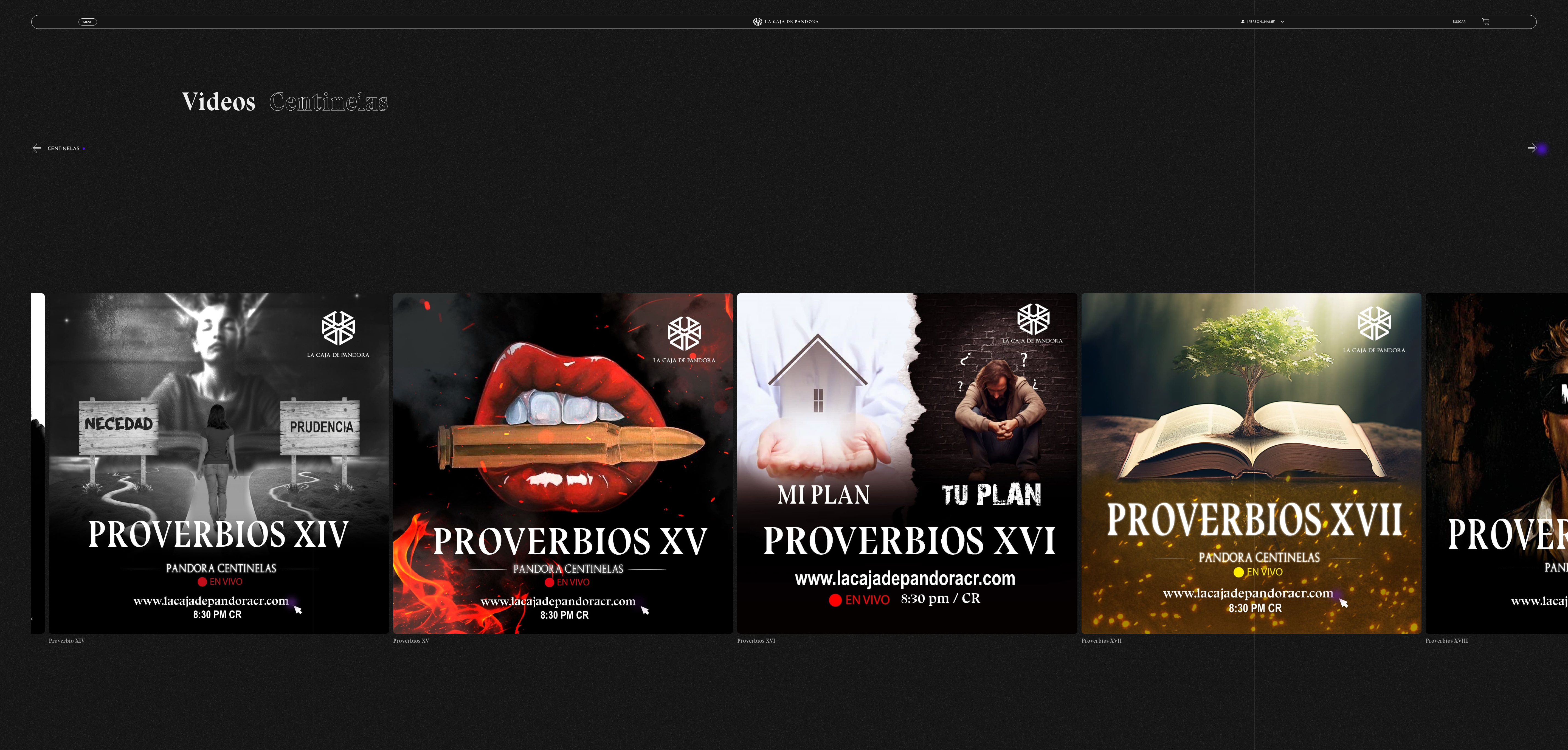
click at [1537, 150] on button "»" at bounding box center [1532, 148] width 9 height 9
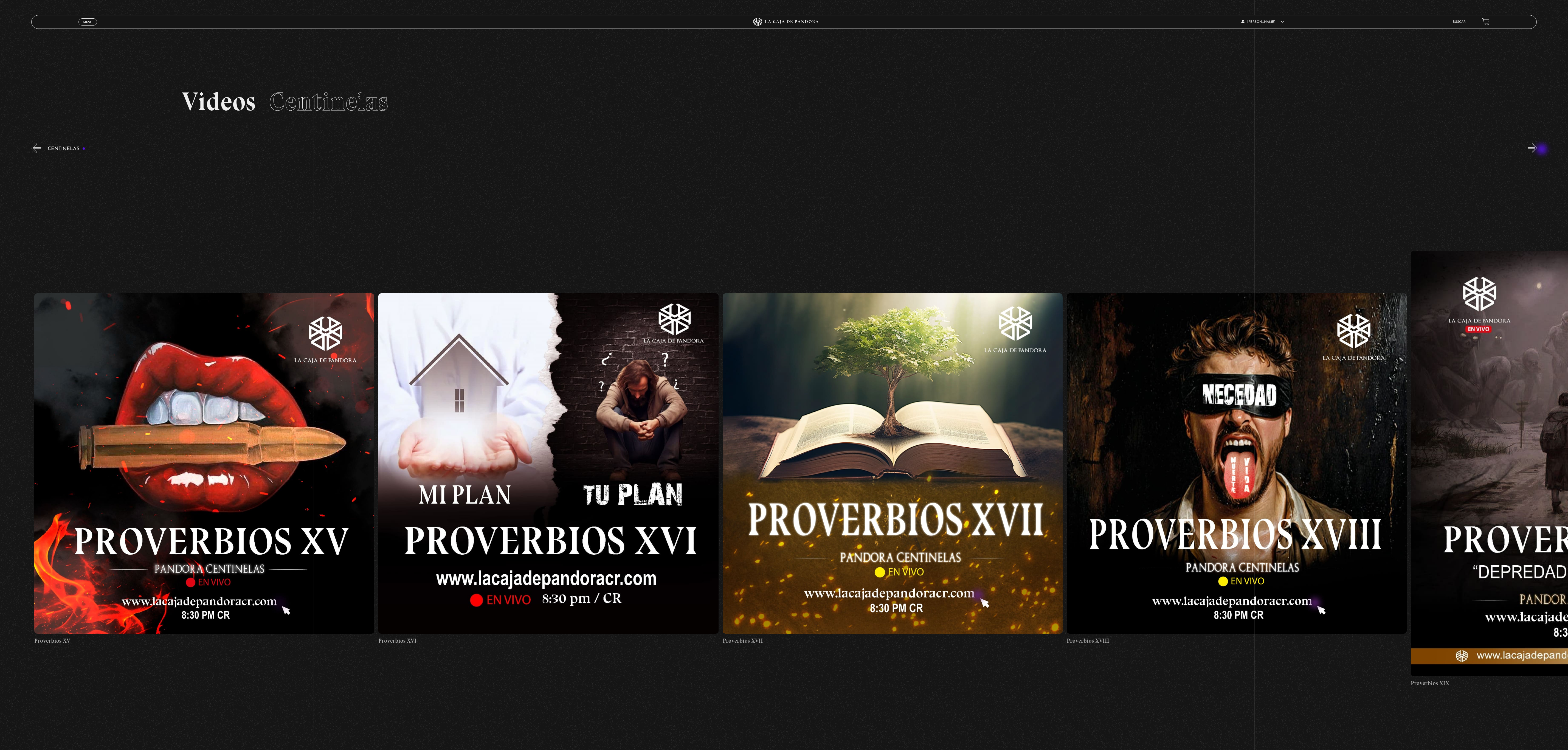
click at [1537, 150] on button "»" at bounding box center [1532, 148] width 9 height 9
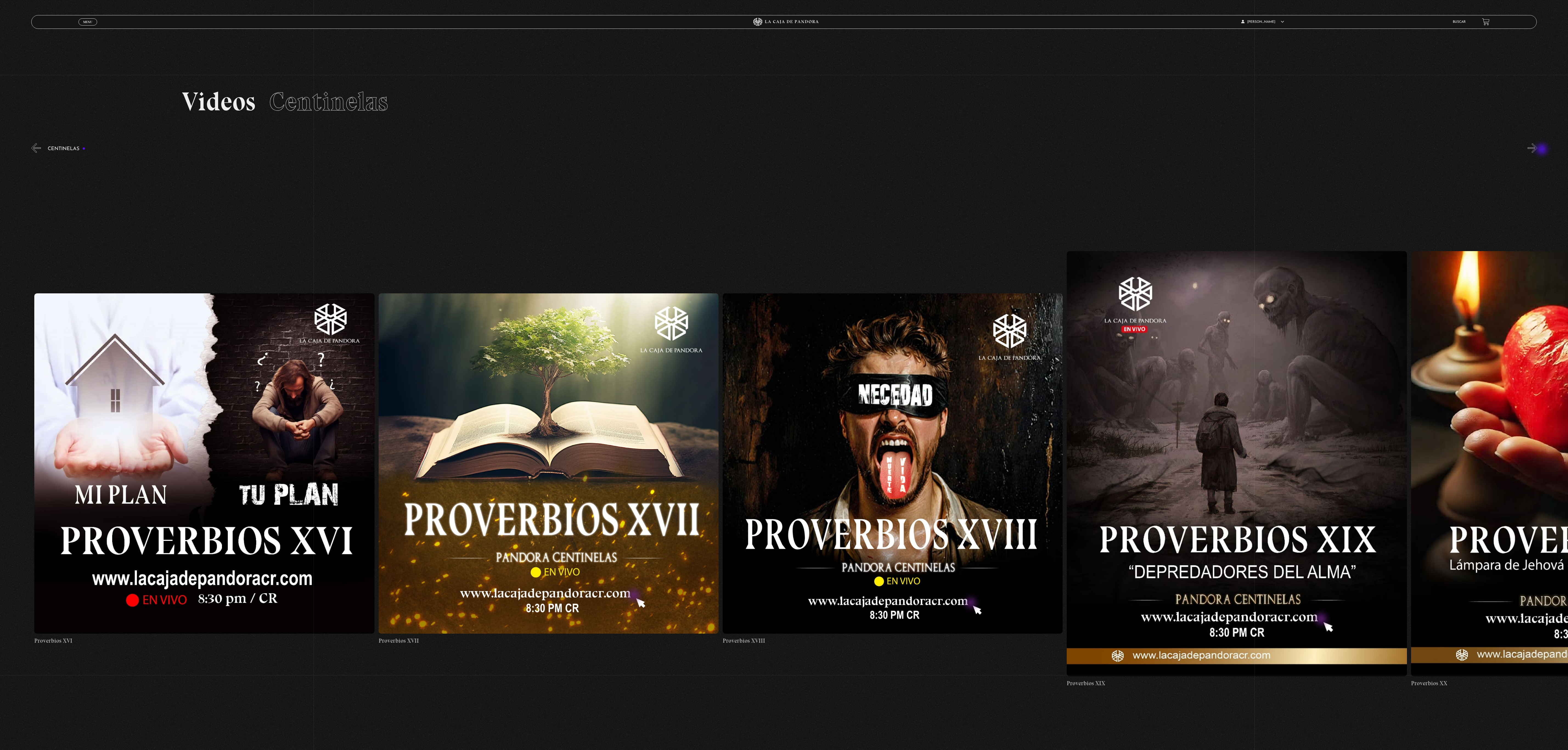
click at [1537, 150] on button "»" at bounding box center [1532, 148] width 9 height 9
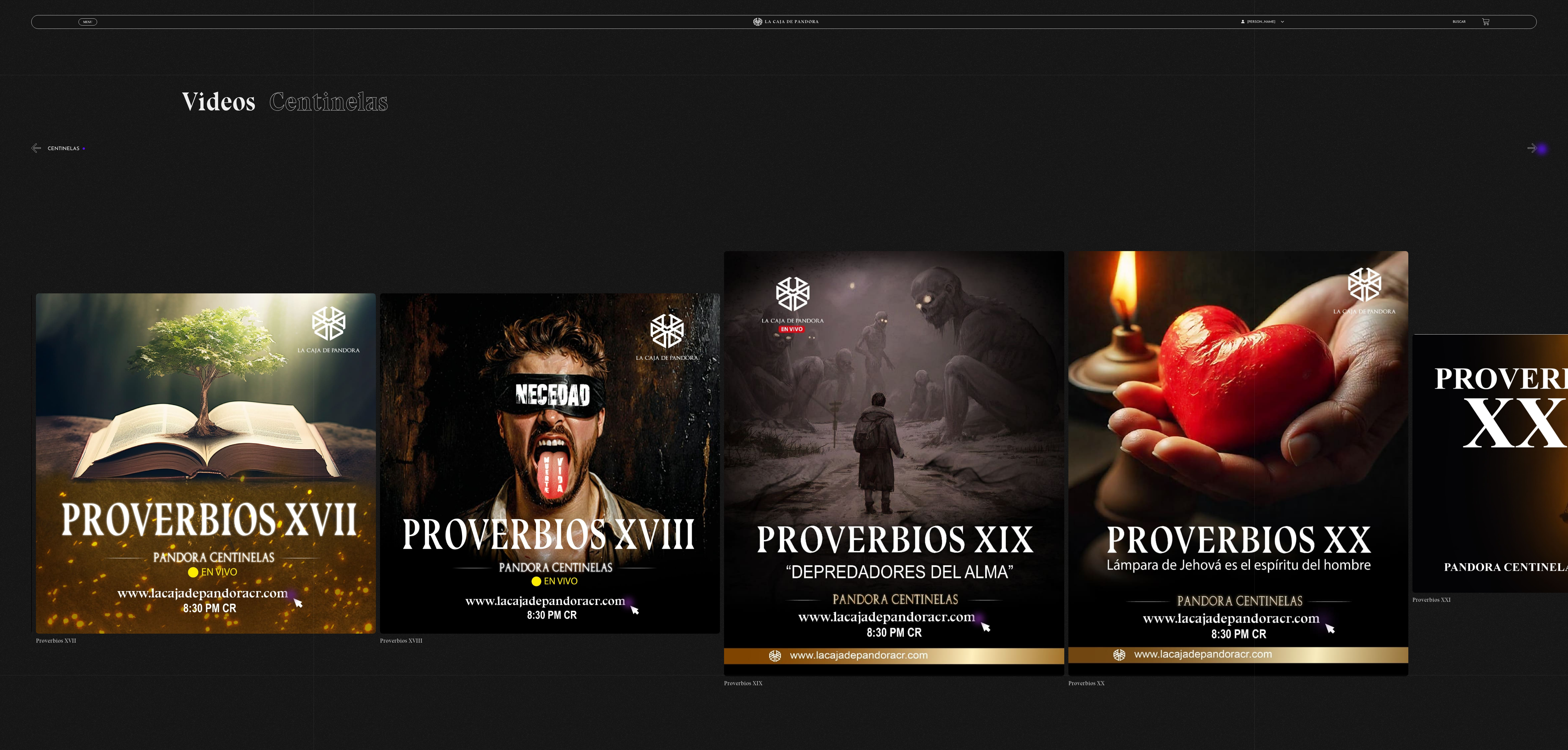
click at [1537, 150] on button "»" at bounding box center [1532, 148] width 9 height 9
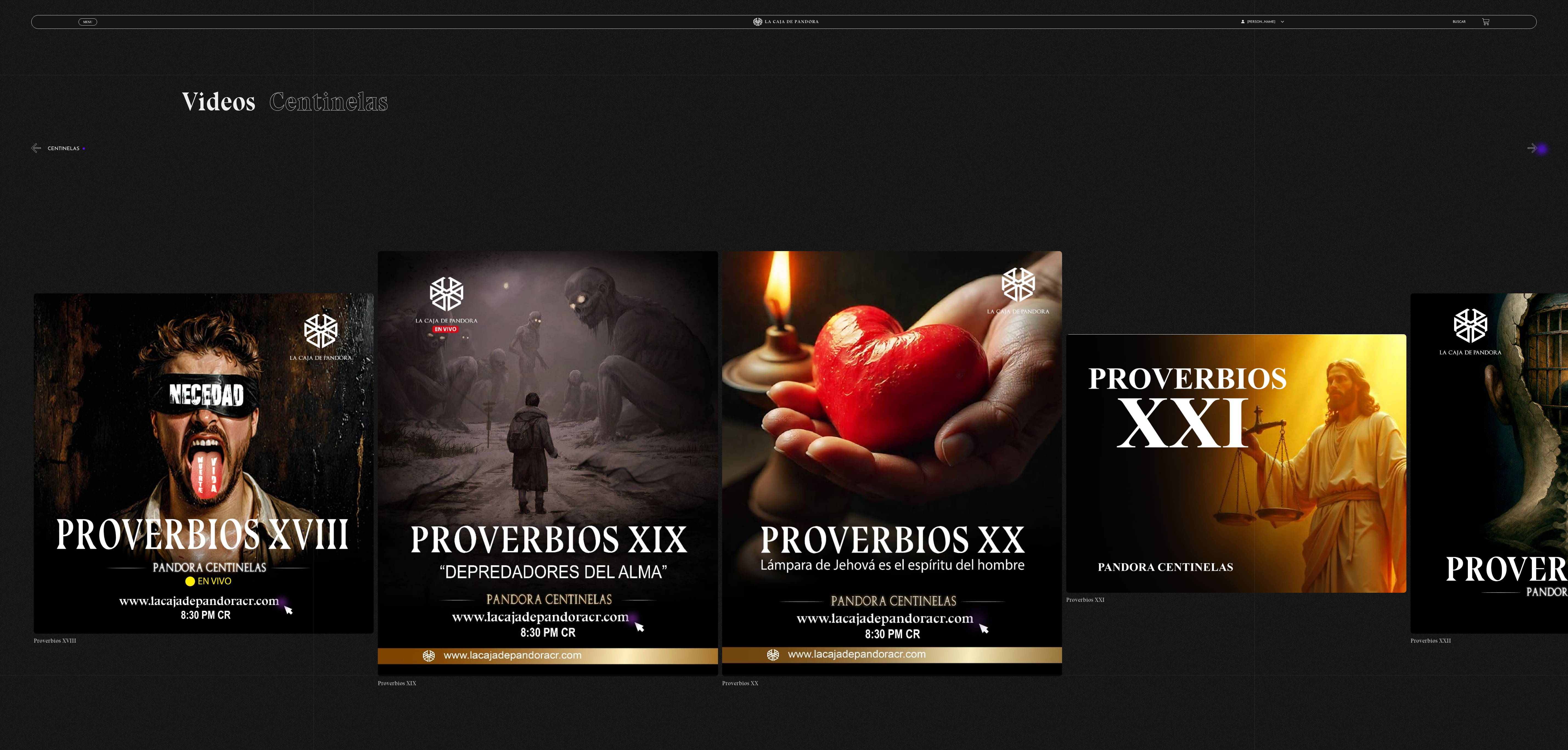
click at [1537, 150] on button "»" at bounding box center [1532, 148] width 9 height 9
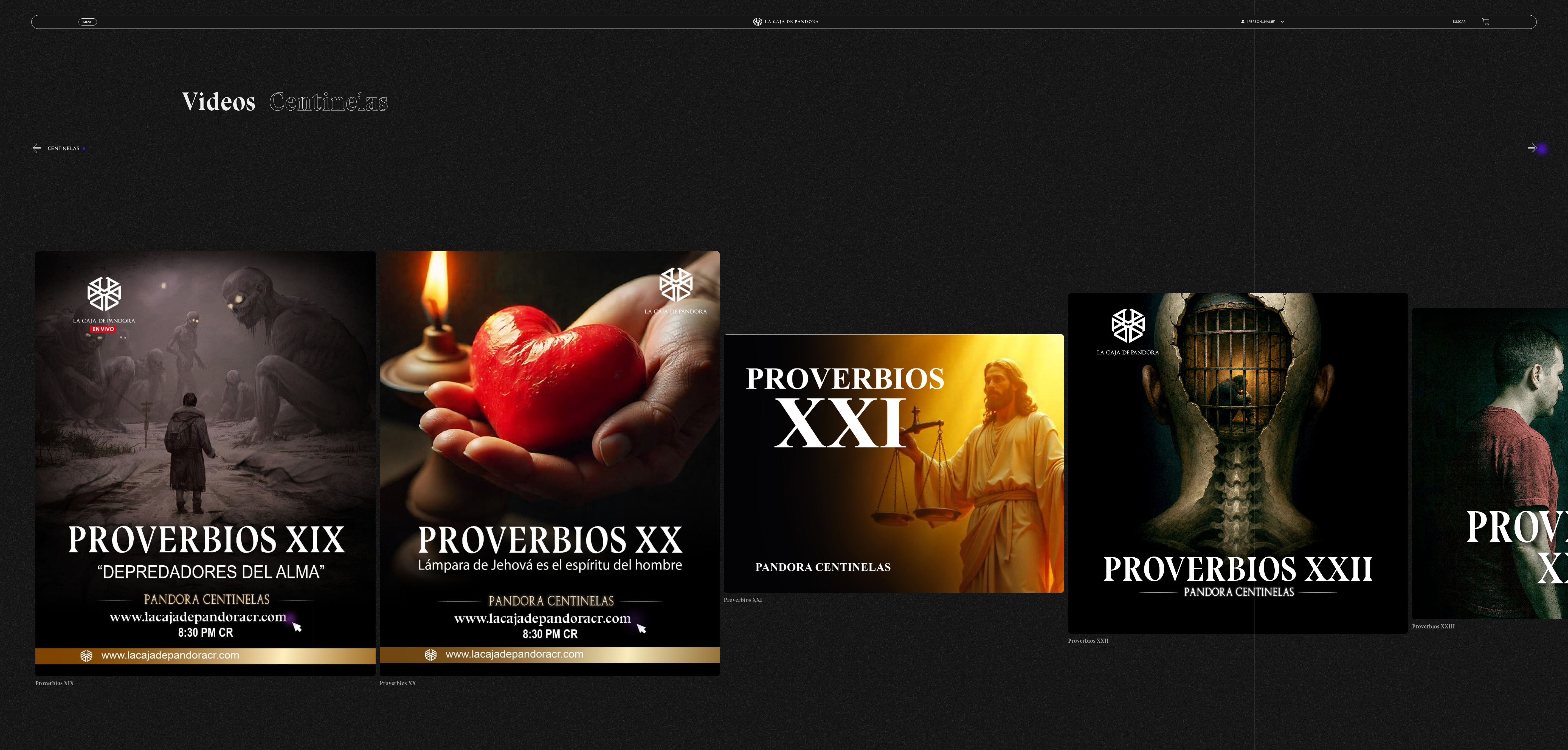
click at [1537, 150] on button "»" at bounding box center [1532, 148] width 9 height 9
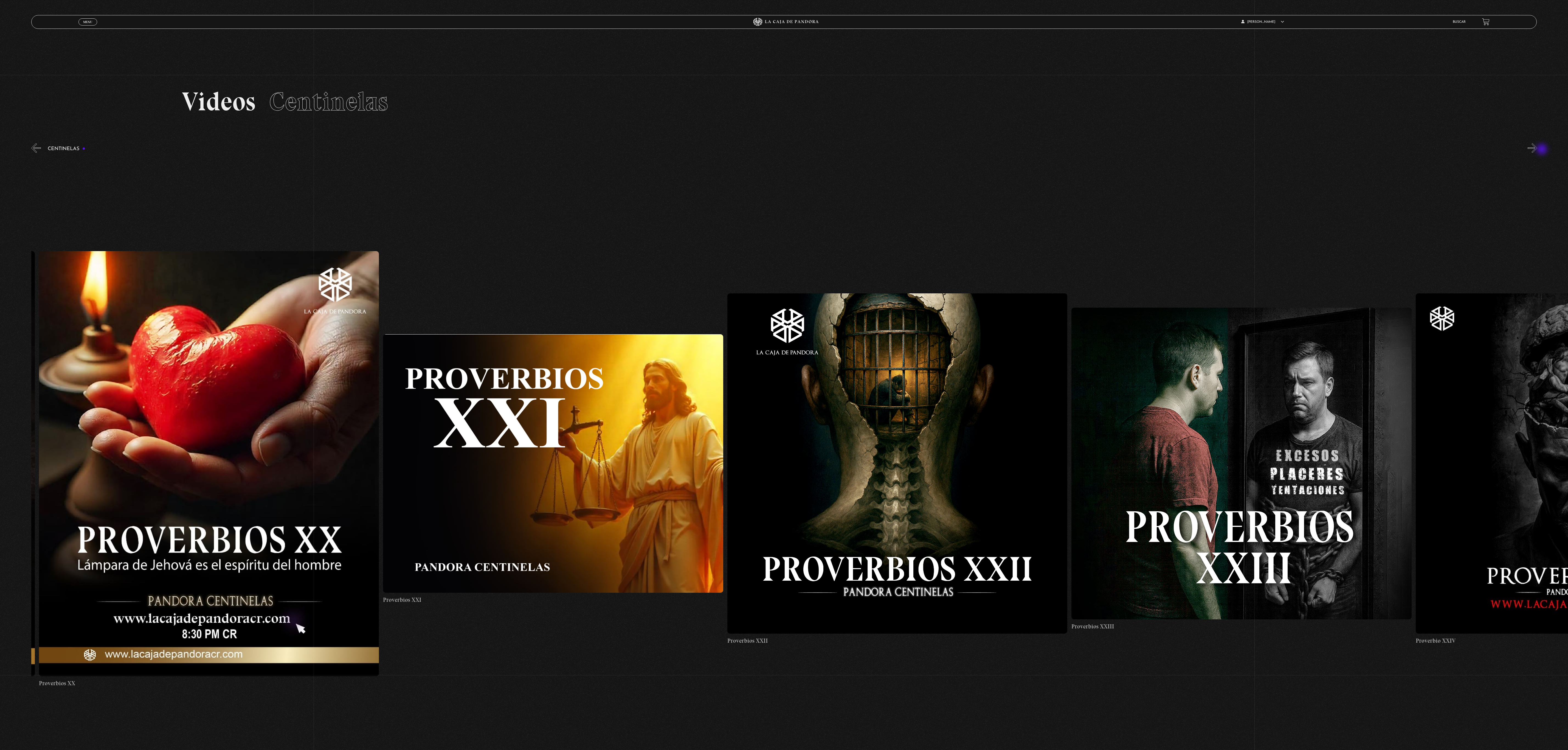
click at [1537, 150] on button "»" at bounding box center [1532, 148] width 9 height 9
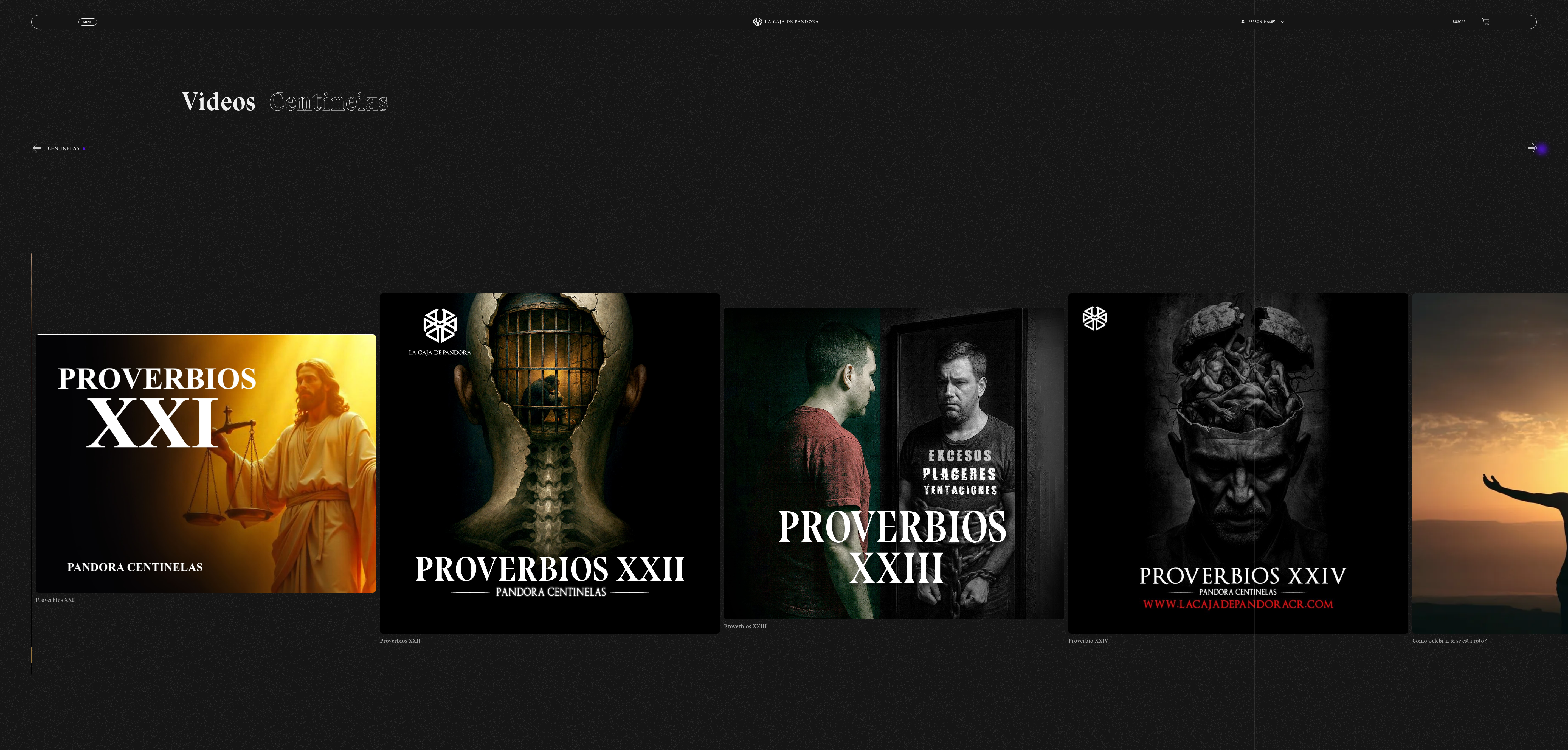
click at [1537, 150] on button "»" at bounding box center [1532, 148] width 9 height 9
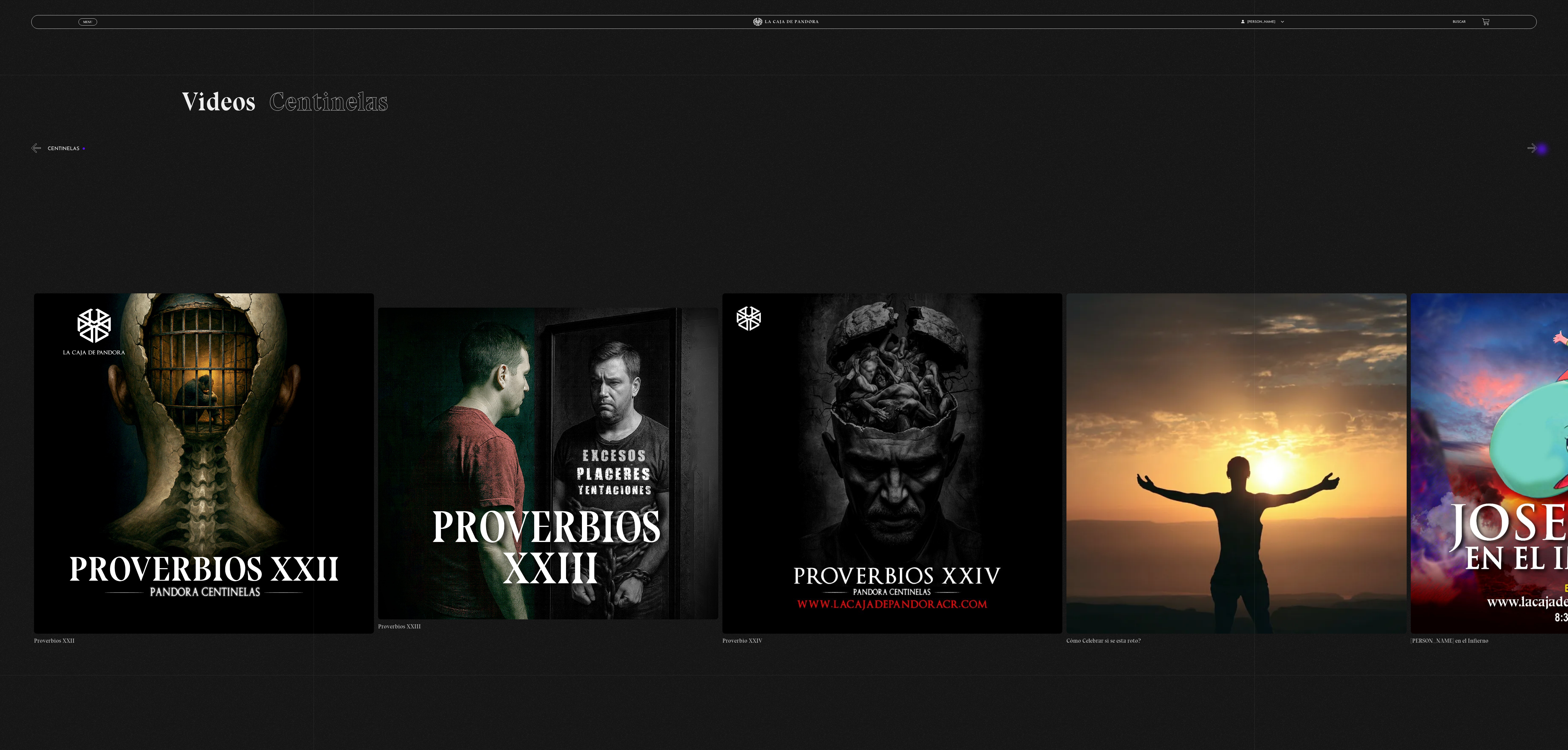
click at [1537, 150] on button "»" at bounding box center [1532, 148] width 9 height 9
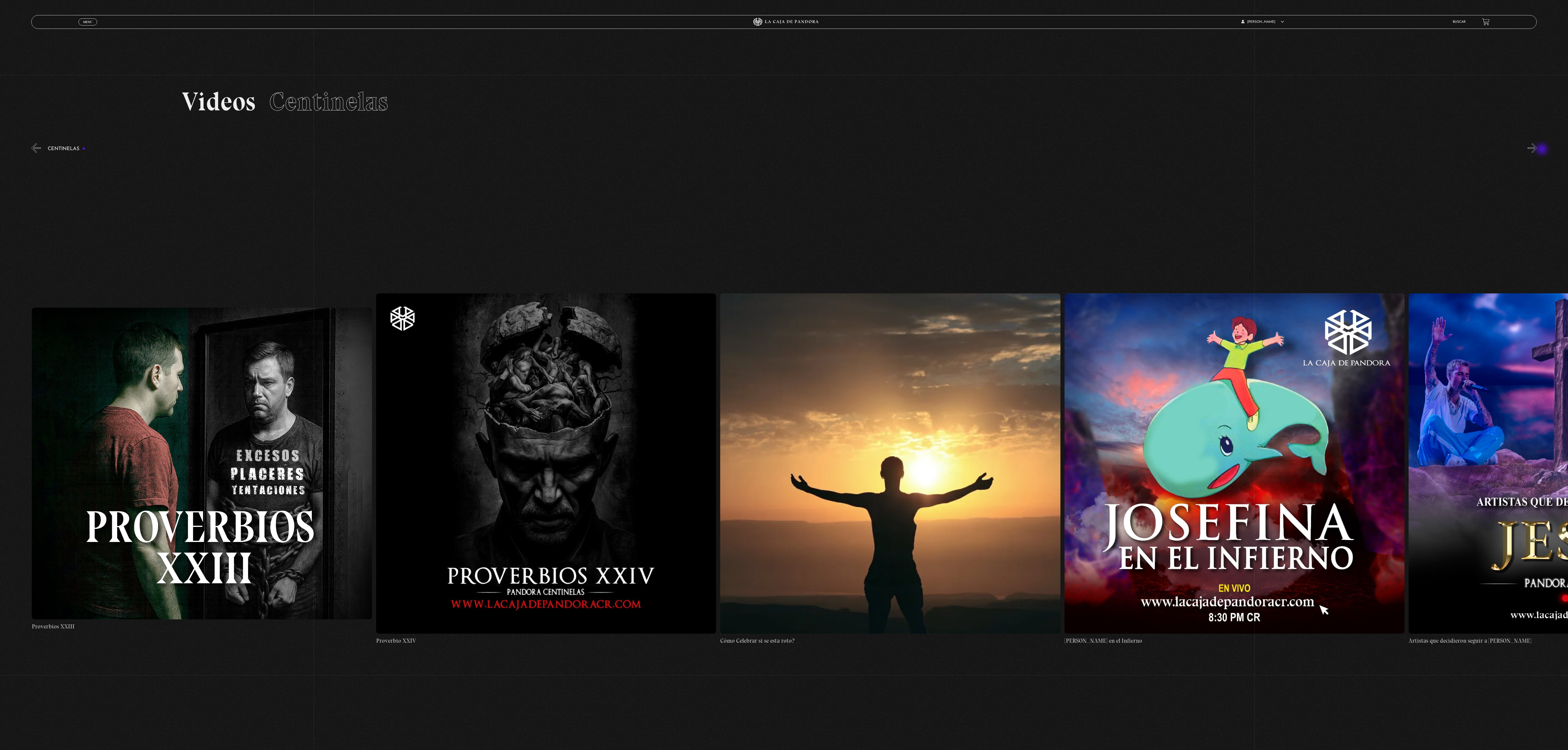
scroll to position [0, 8604]
click at [1537, 150] on button "»" at bounding box center [1532, 148] width 9 height 9
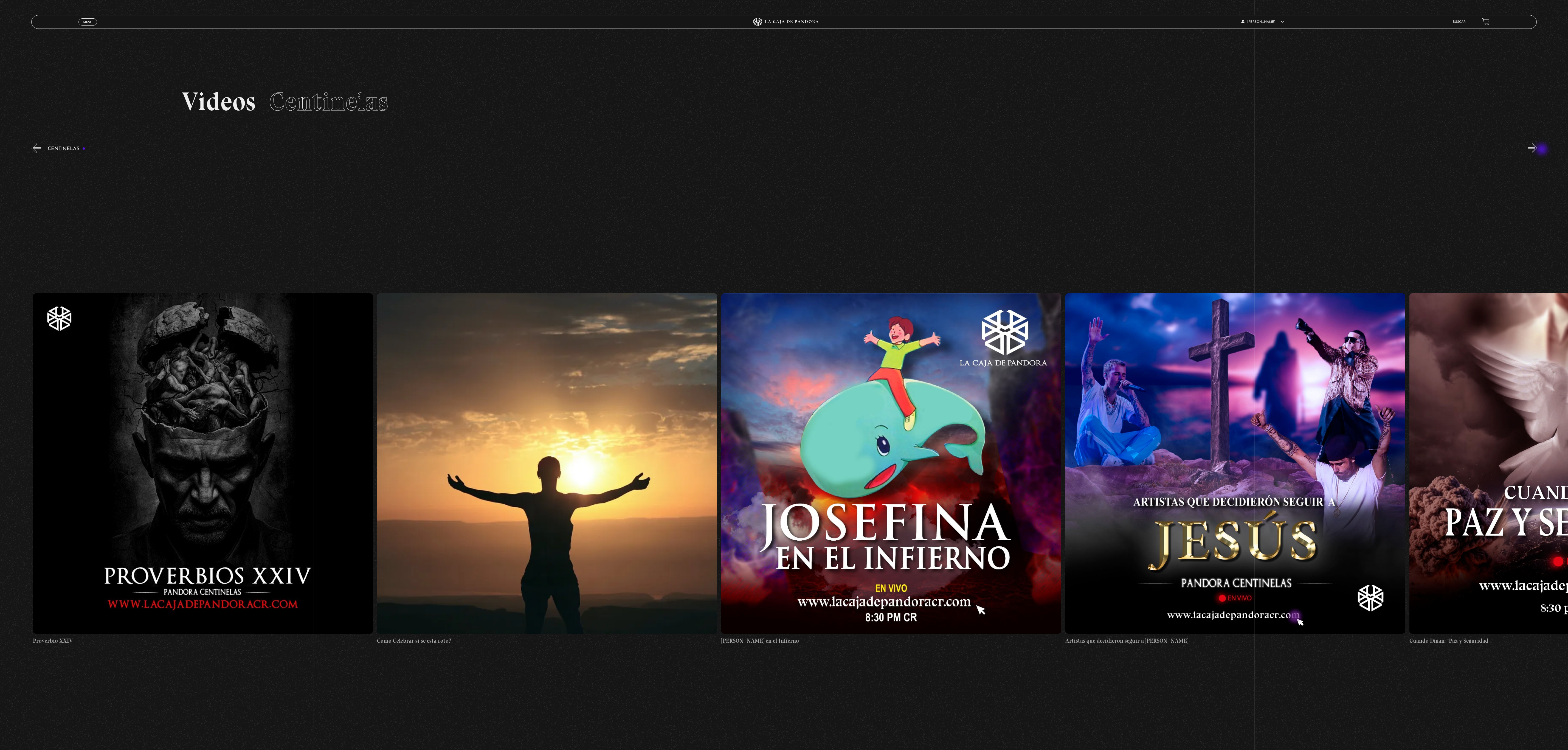
click at [1537, 150] on button "»" at bounding box center [1532, 148] width 9 height 9
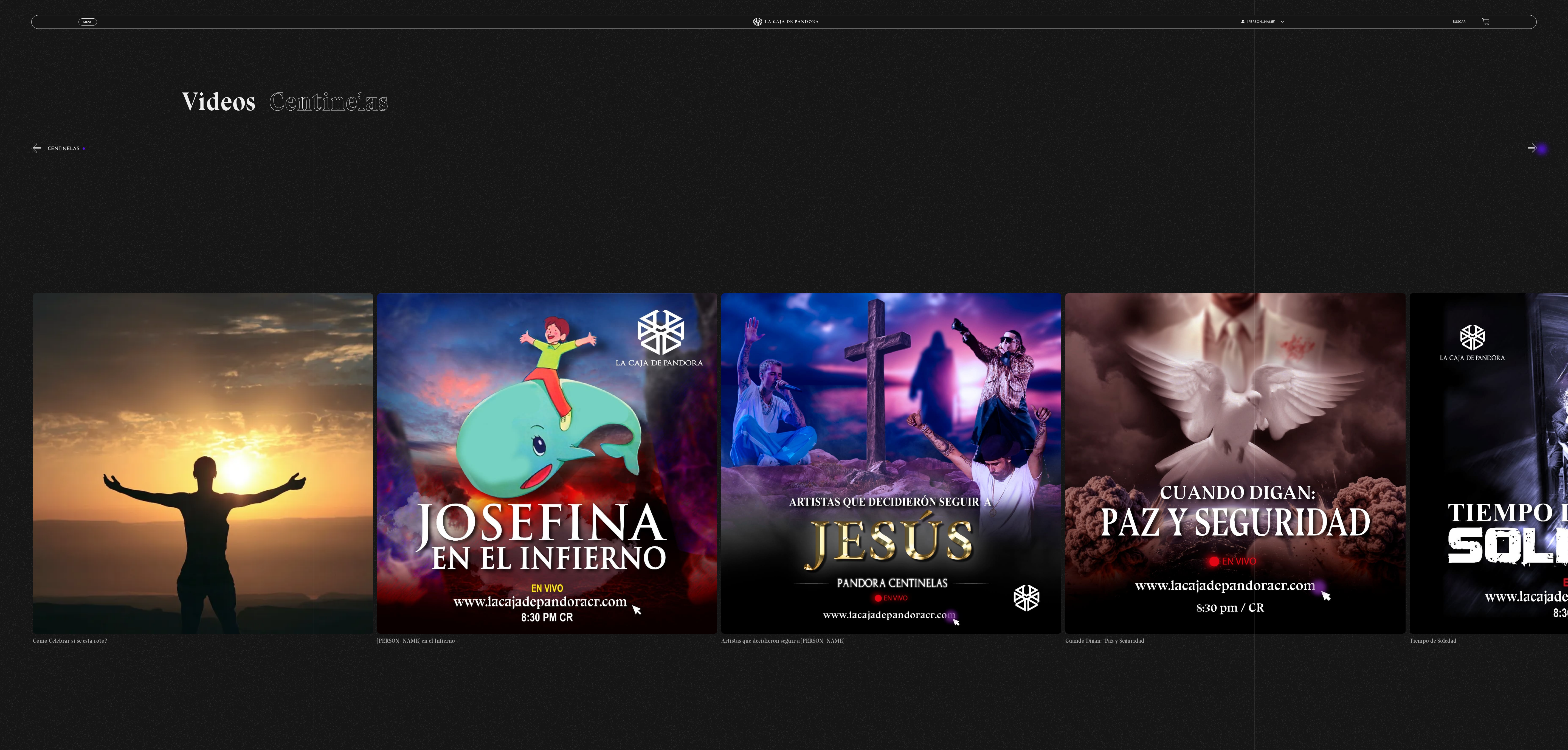
scroll to position [0, 9291]
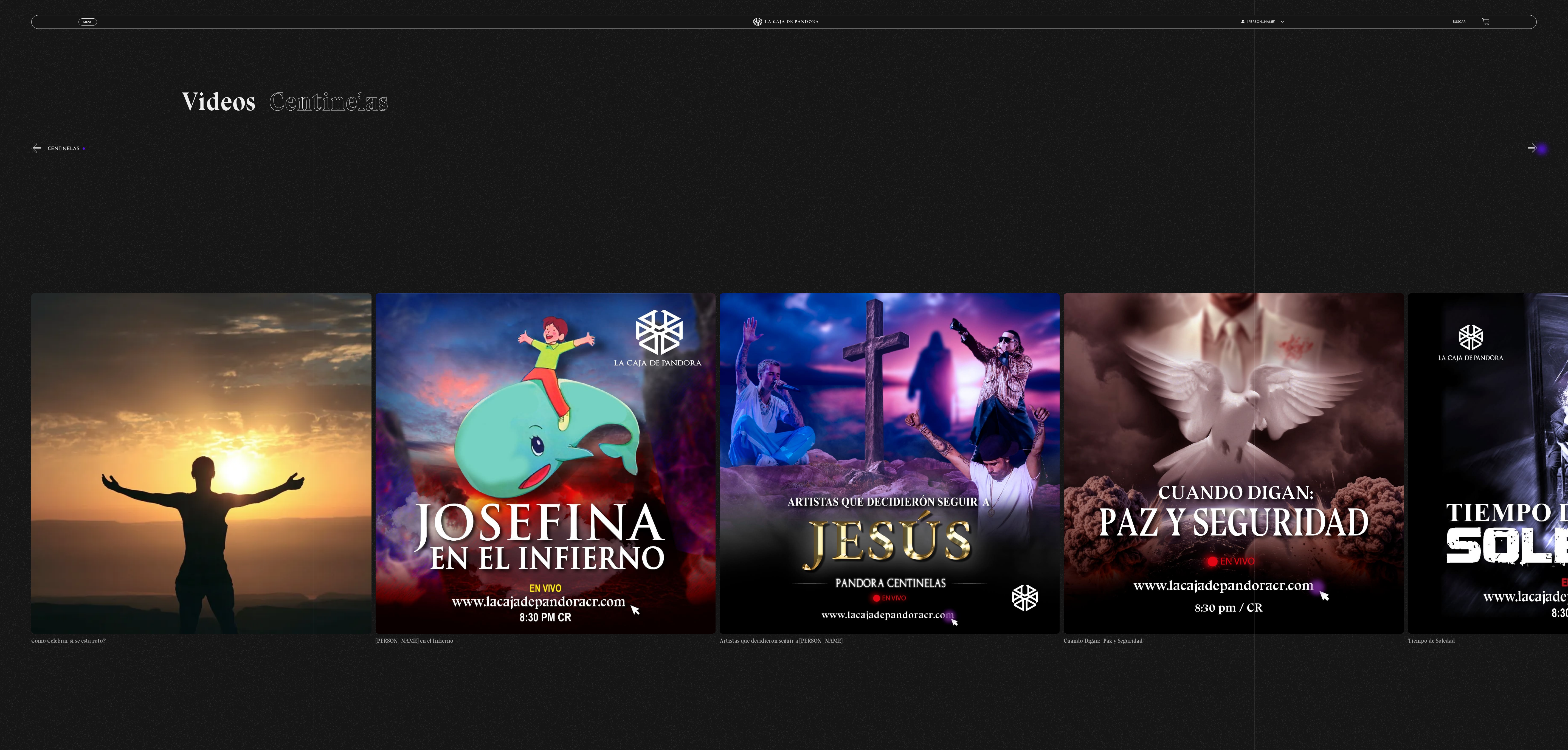
click at [1537, 150] on button "»" at bounding box center [1532, 148] width 9 height 9
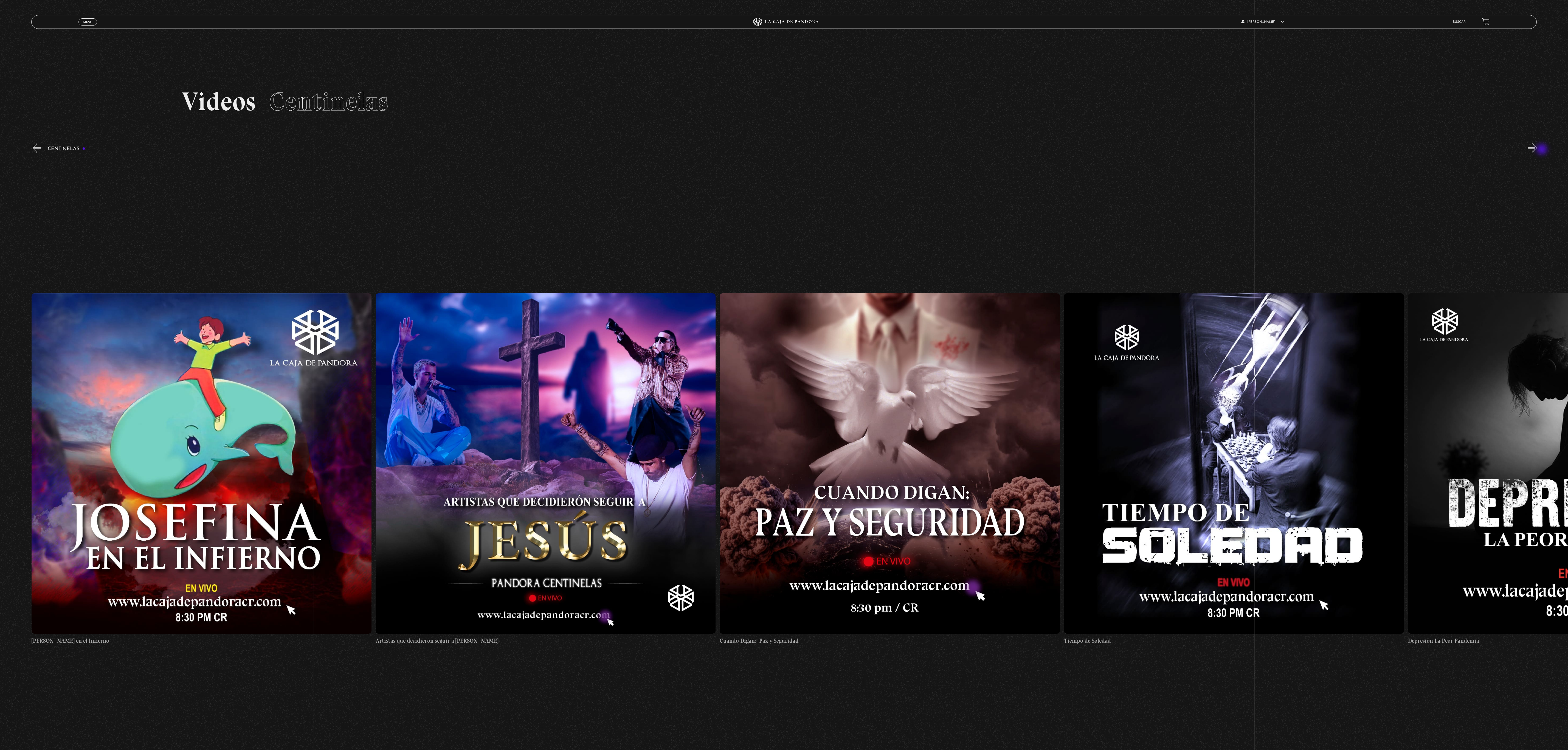
click at [1537, 150] on button "»" at bounding box center [1532, 148] width 9 height 9
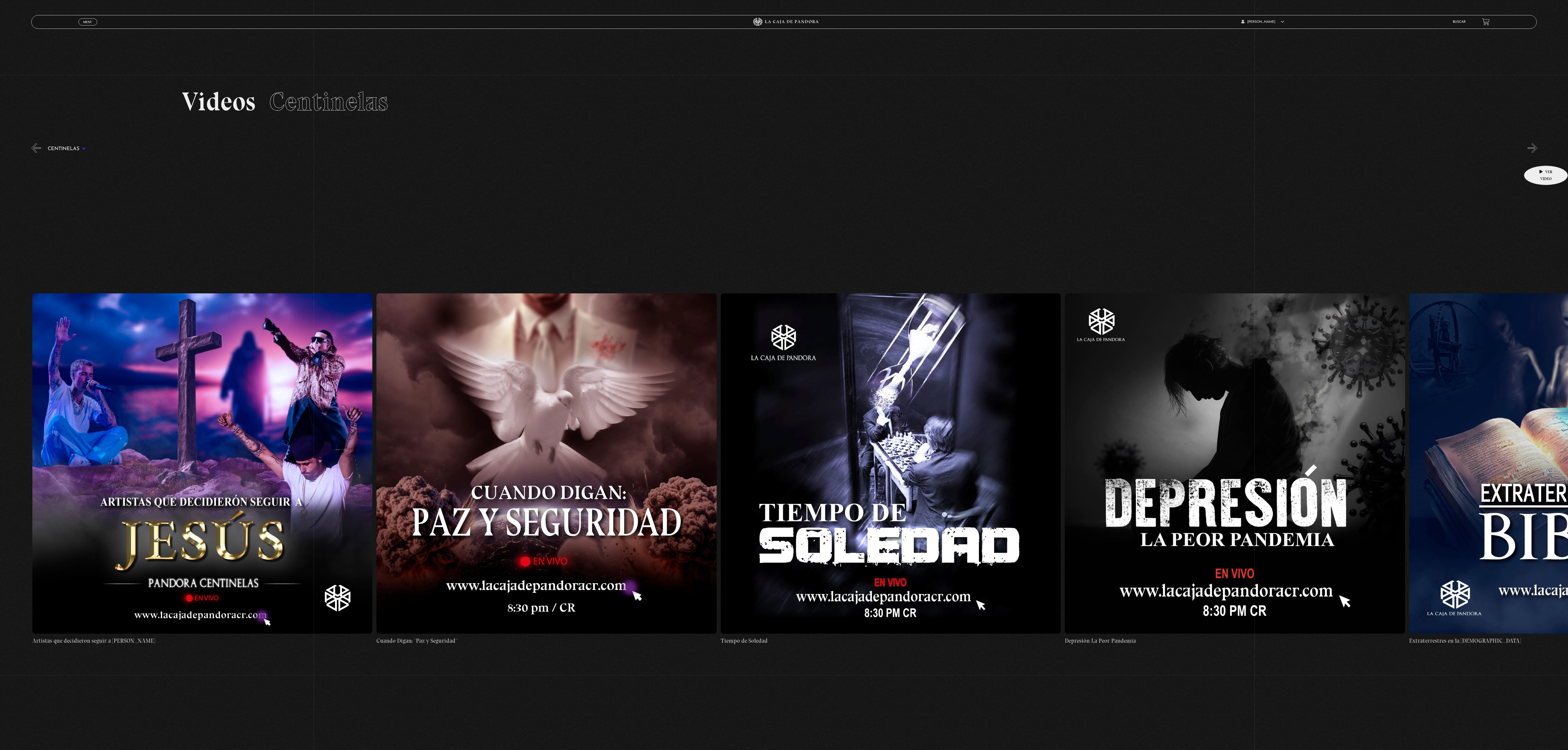
scroll to position [0, 9980]
click at [56, 149] on h3 "Centinelas" at bounding box center [66, 149] width 38 height 5
click at [36, 149] on button "«" at bounding box center [36, 148] width 9 height 9
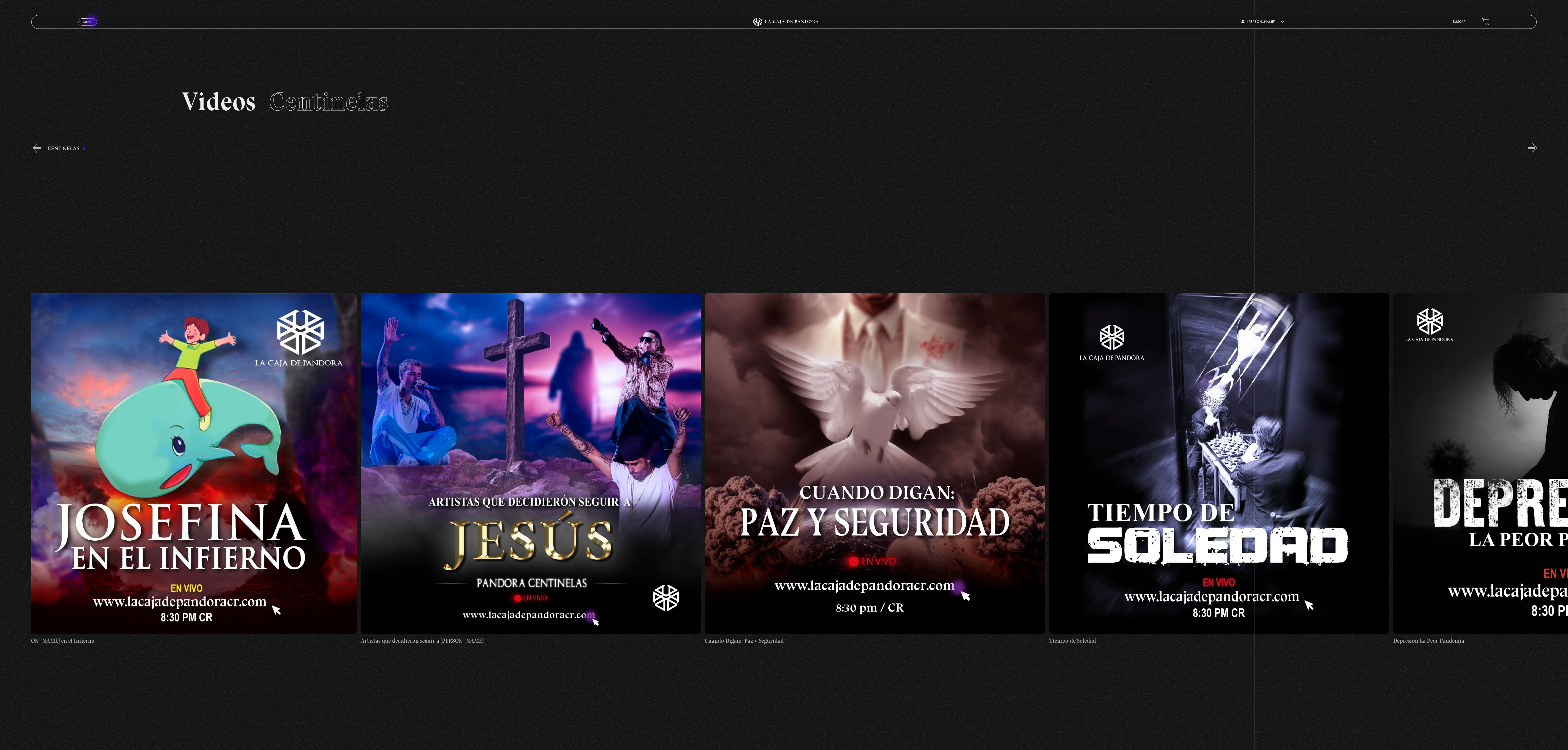
click at [87, 21] on span "Menu" at bounding box center [88, 22] width 9 height 3
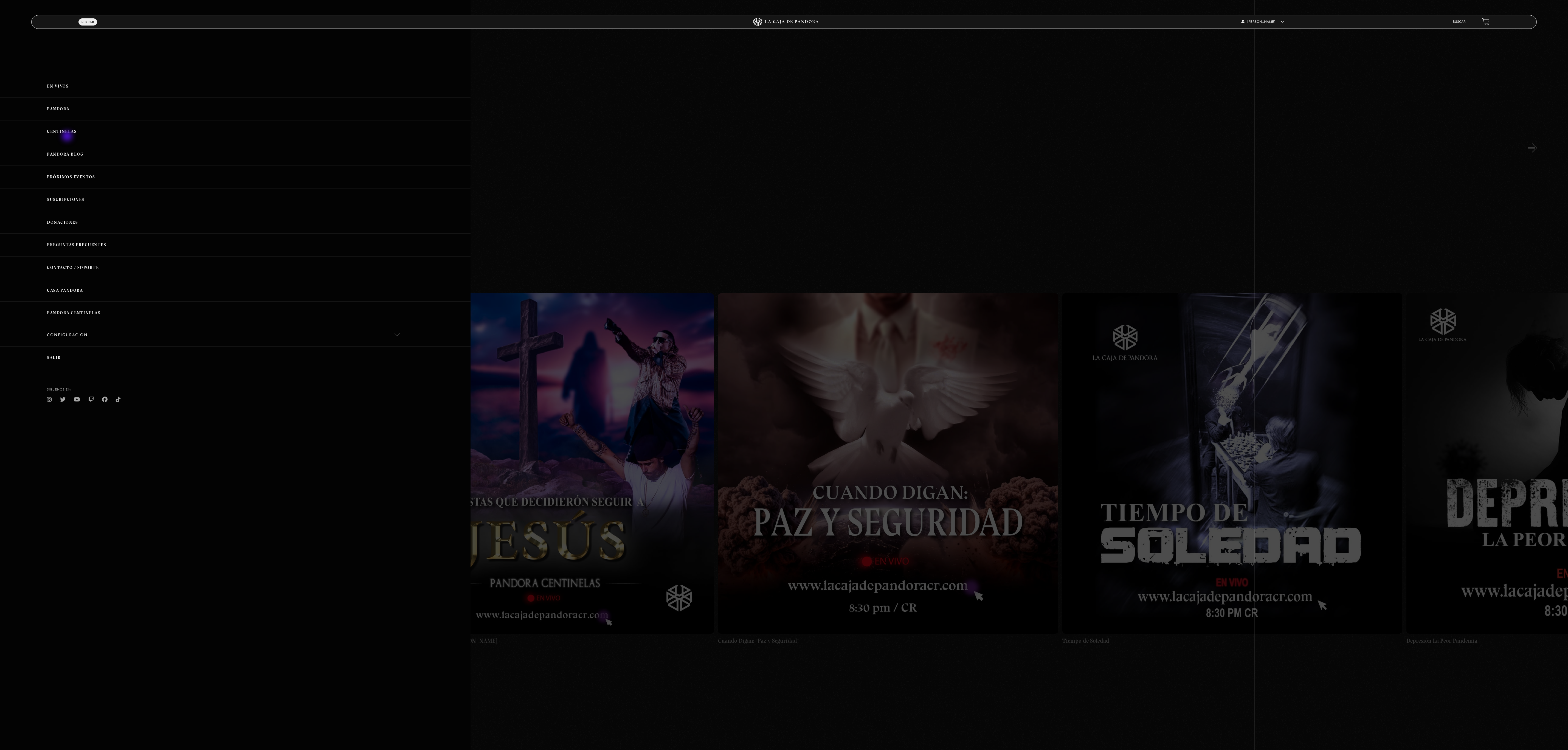
scroll to position [0, 9637]
click at [64, 131] on link "Centinelas" at bounding box center [235, 132] width 471 height 23
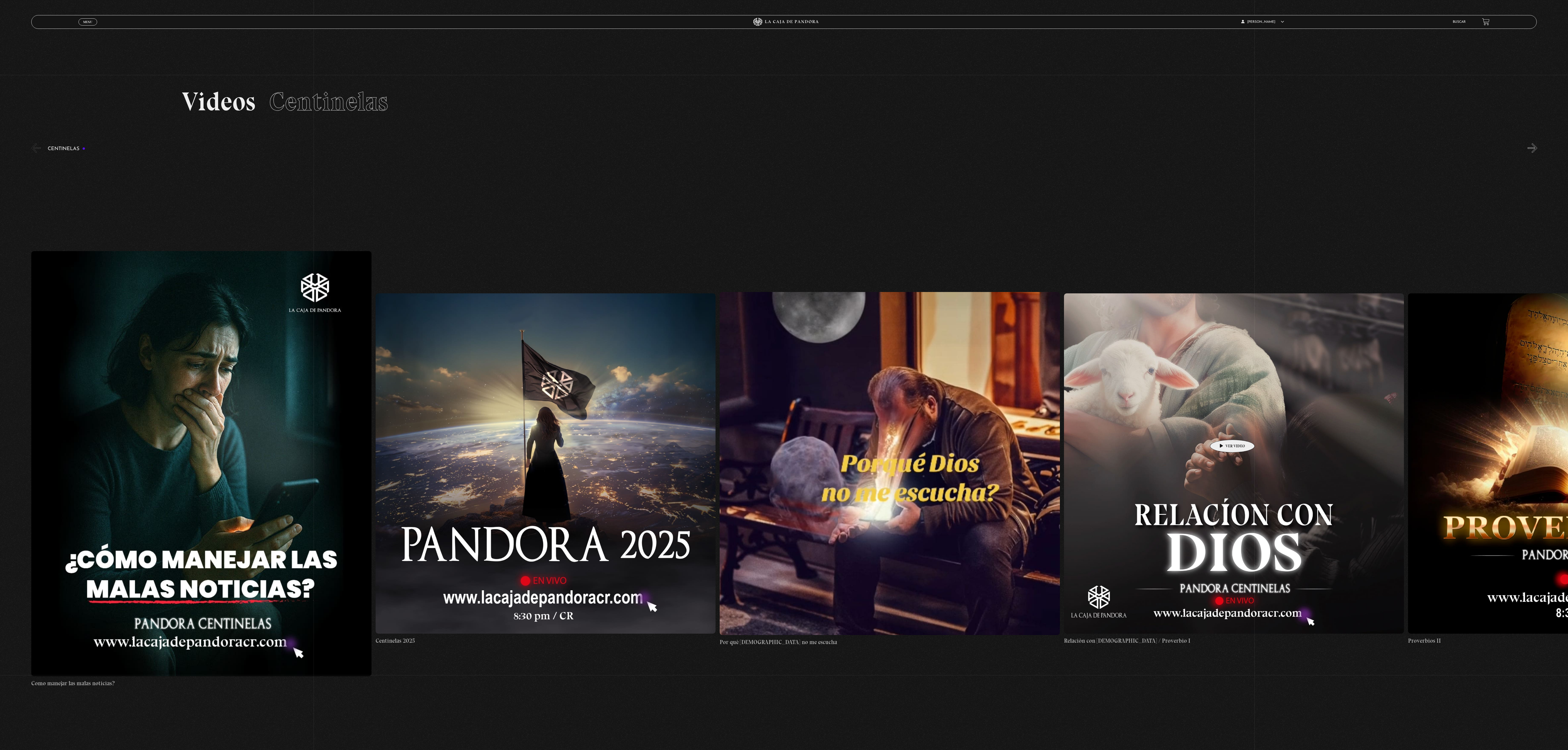
click at [1223, 432] on figure at bounding box center [1234, 463] width 340 height 340
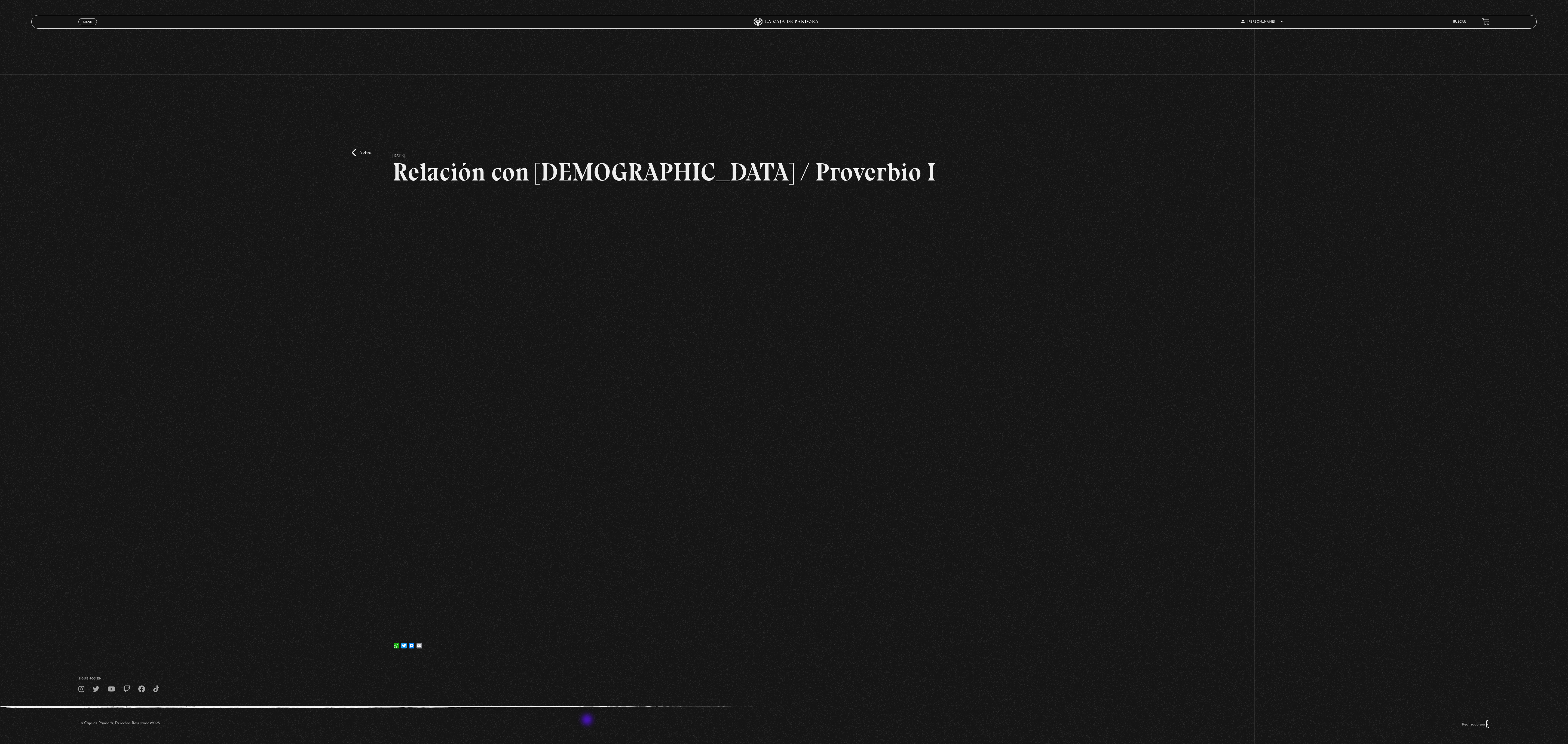
click at [586, 720] on div "La Caja de Pandora, Derechos Reservados 2025 Realizado por" at bounding box center [784, 724] width 1568 height 36
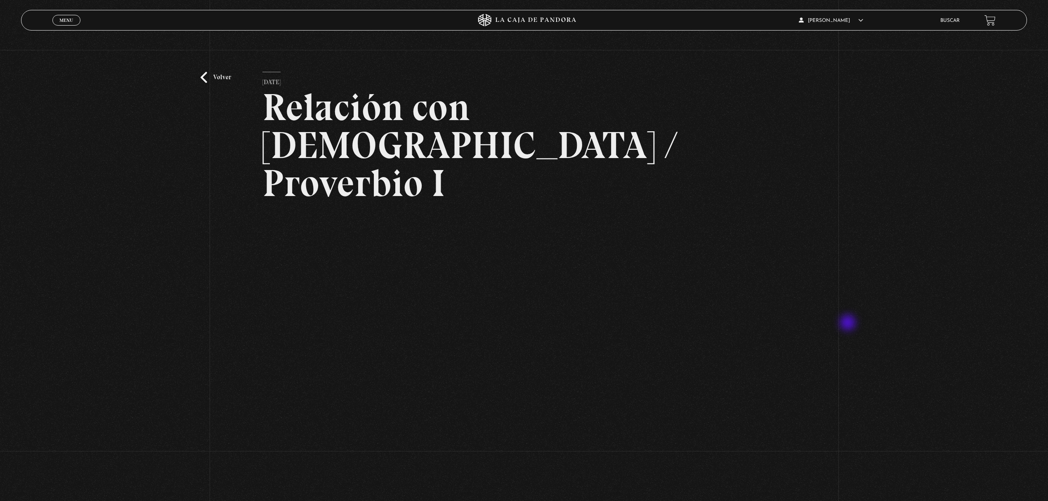
scroll to position [55, 0]
